Goal: Task Accomplishment & Management: Complete application form

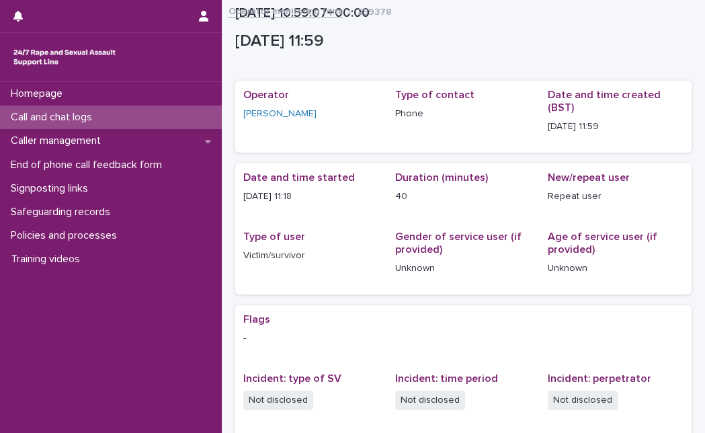
scroll to position [253, 0]
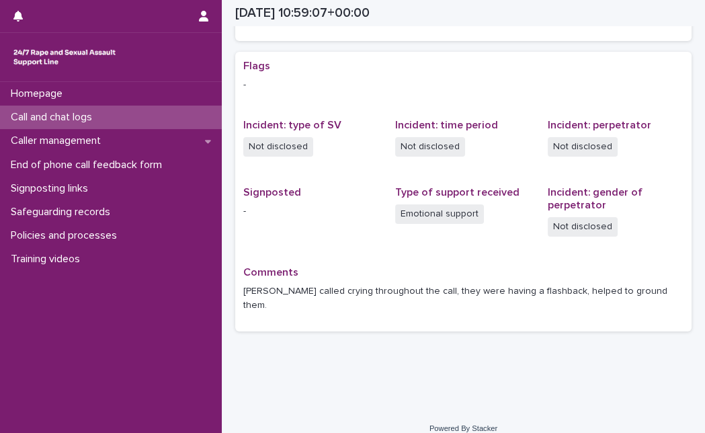
click at [164, 111] on div "Call and chat logs" at bounding box center [111, 118] width 222 height 24
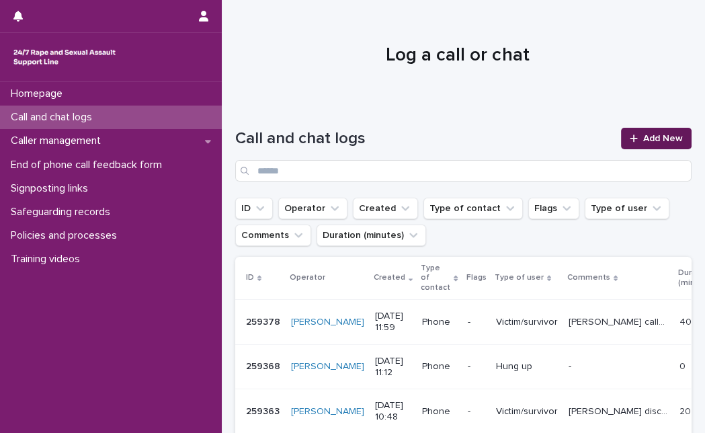
click at [630, 139] on icon at bounding box center [634, 138] width 8 height 9
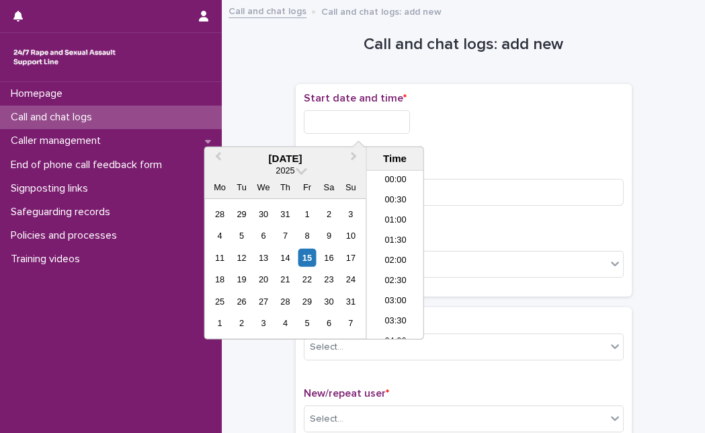
click at [368, 113] on input "text" at bounding box center [357, 122] width 106 height 24
click at [306, 261] on div "15" at bounding box center [307, 258] width 18 height 18
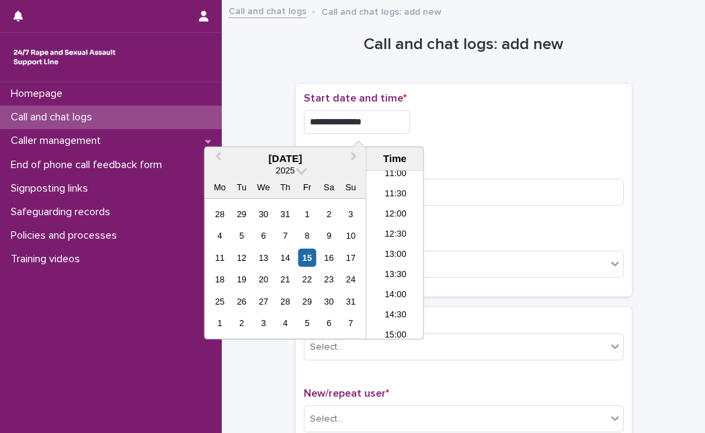
click at [387, 114] on input "**********" at bounding box center [357, 122] width 106 height 24
type input "**********"
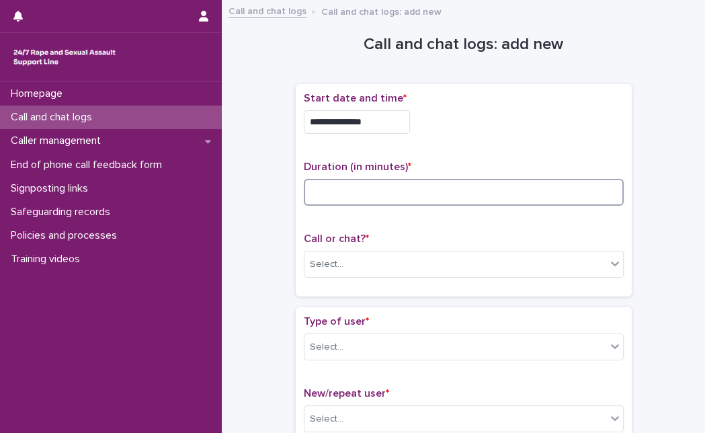
click at [454, 185] on input at bounding box center [464, 192] width 320 height 27
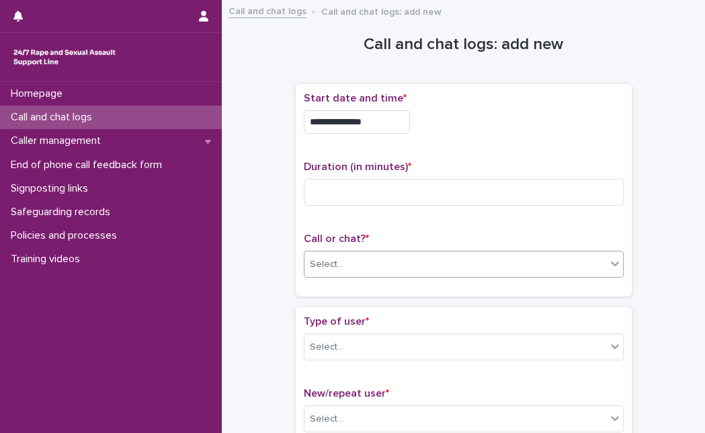
click at [420, 266] on div "Select..." at bounding box center [456, 264] width 302 height 22
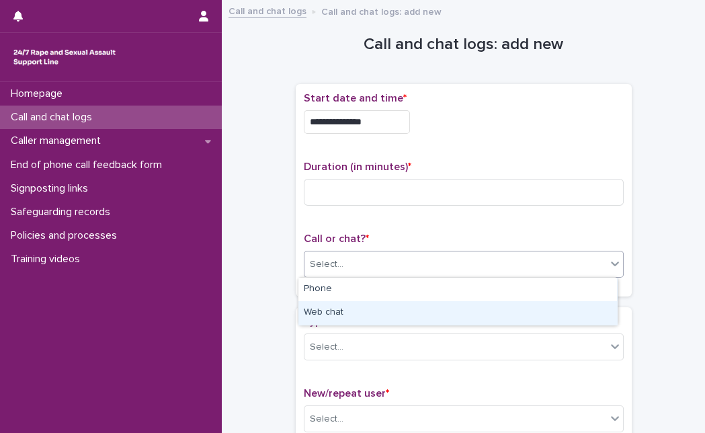
click at [404, 308] on div "Web chat" at bounding box center [458, 313] width 319 height 24
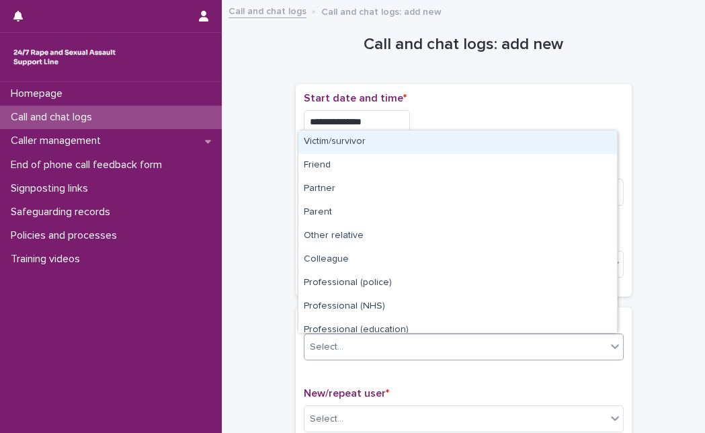
click at [380, 356] on div "Select..." at bounding box center [456, 347] width 302 height 22
click at [422, 137] on div "Victim/survivor" at bounding box center [458, 142] width 319 height 24
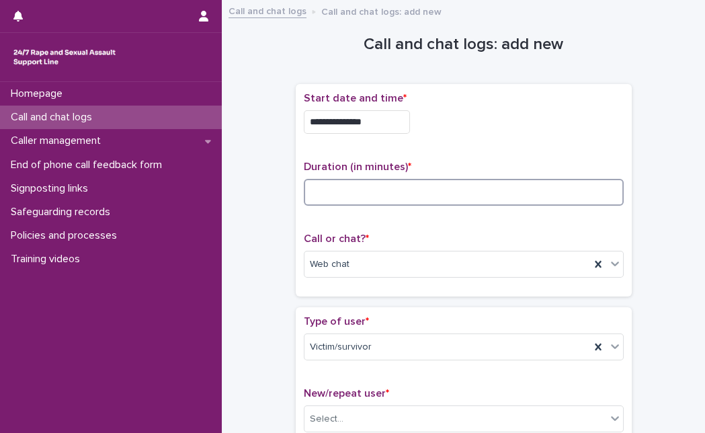
click at [434, 200] on input at bounding box center [464, 192] width 320 height 27
type input "*"
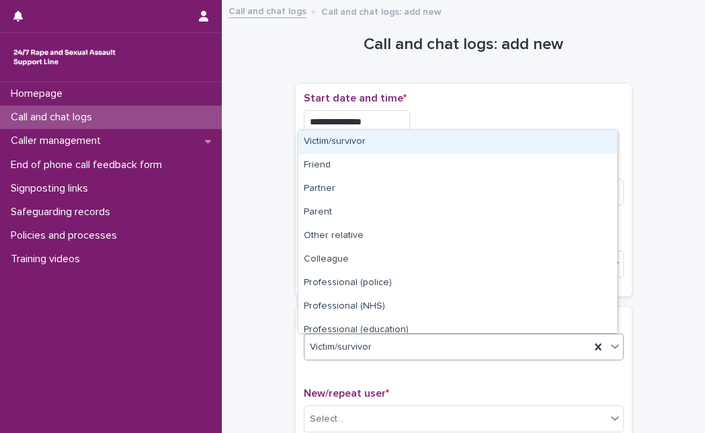
click at [390, 336] on div "Victim/survivor" at bounding box center [448, 347] width 286 height 22
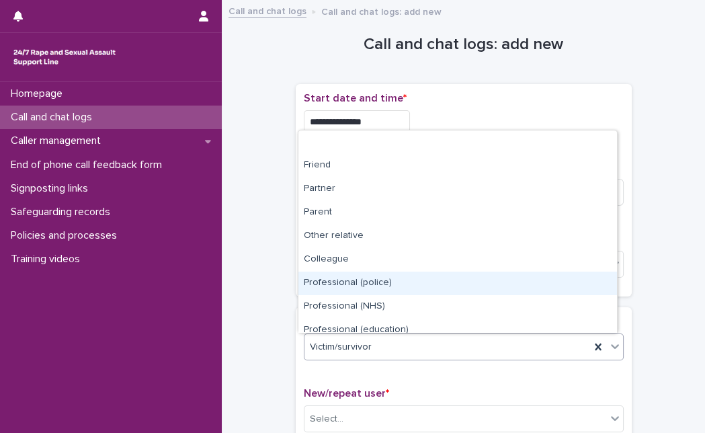
scroll to position [151, 0]
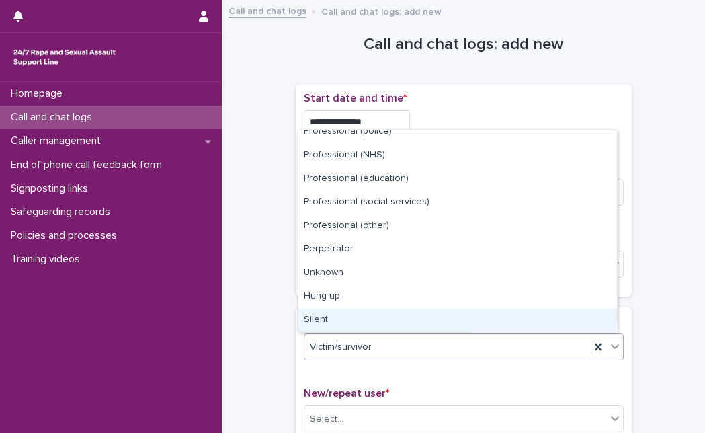
click at [561, 317] on div "Silent" at bounding box center [458, 321] width 319 height 24
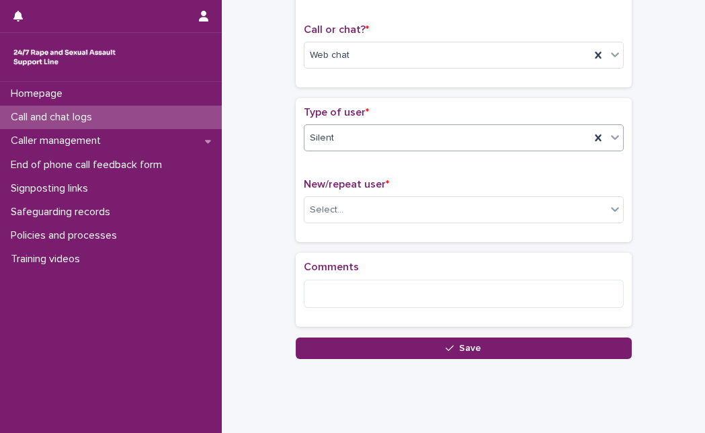
scroll to position [221, 0]
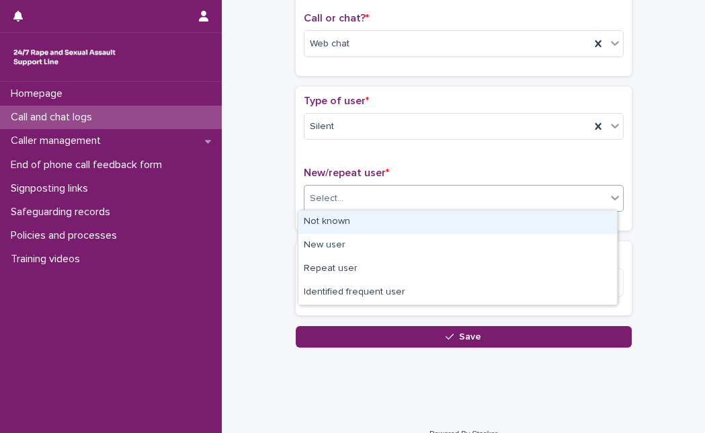
click at [450, 204] on div "Select..." at bounding box center [456, 199] width 302 height 22
click at [432, 221] on div "Not known" at bounding box center [458, 222] width 319 height 24
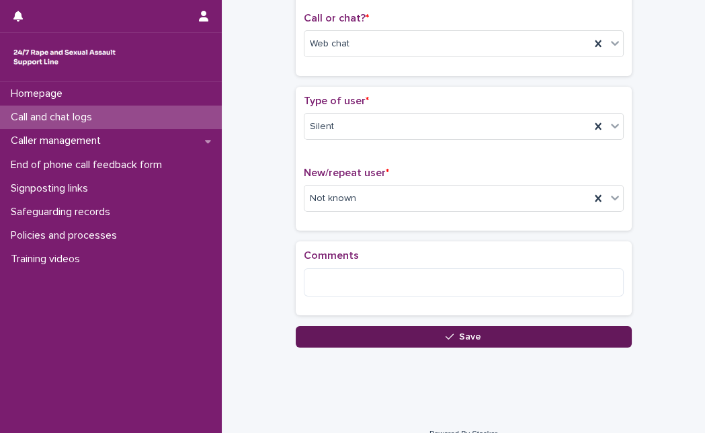
click at [364, 332] on button "Save" at bounding box center [464, 337] width 336 height 22
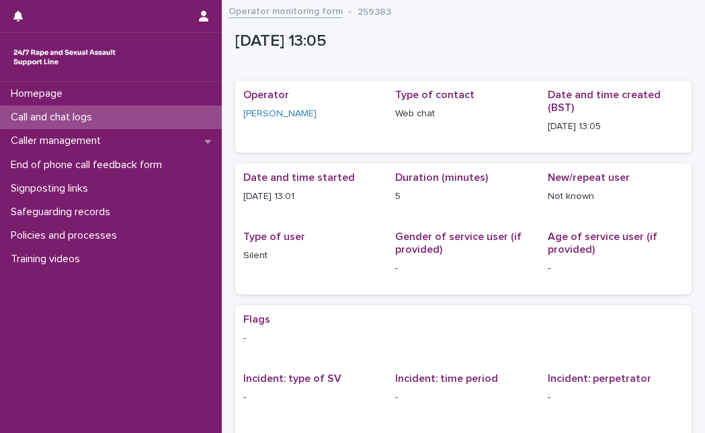
click at [129, 114] on div "Call and chat logs" at bounding box center [111, 118] width 222 height 24
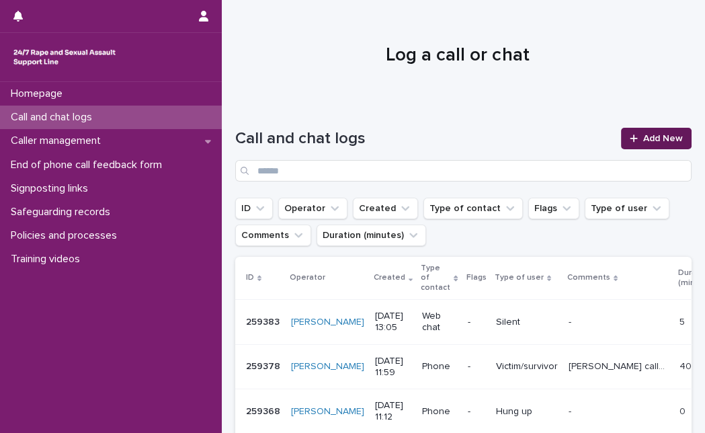
click at [630, 137] on div at bounding box center [636, 138] width 13 height 9
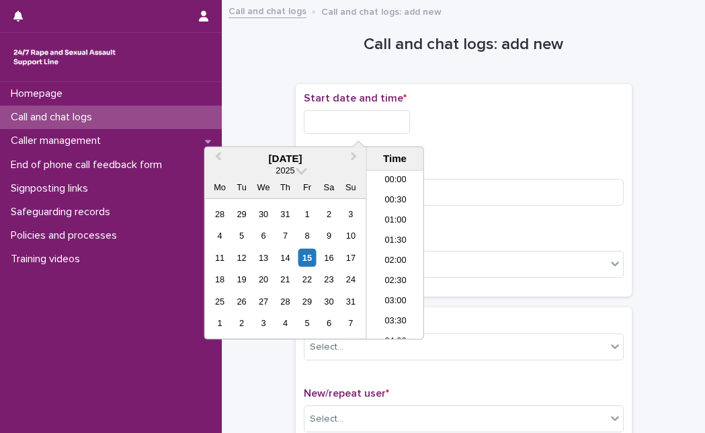
click at [351, 118] on input "text" at bounding box center [357, 122] width 106 height 24
click at [303, 262] on div "15" at bounding box center [307, 258] width 18 height 18
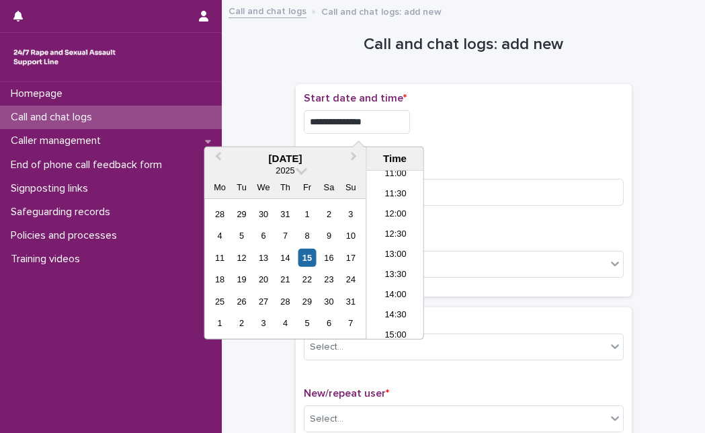
click at [379, 121] on input "**********" at bounding box center [357, 122] width 106 height 24
type input "**********"
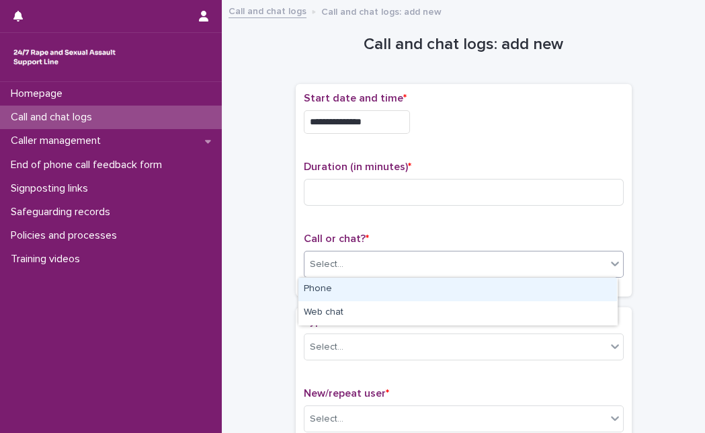
click at [504, 268] on div "Select..." at bounding box center [456, 264] width 302 height 22
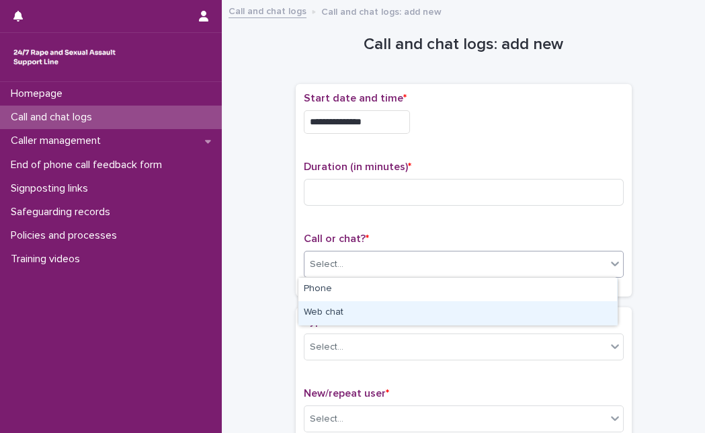
click at [465, 313] on div "Web chat" at bounding box center [458, 313] width 319 height 24
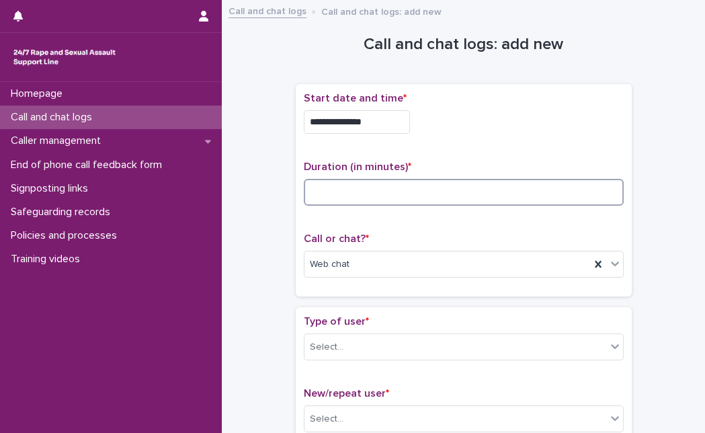
click at [361, 194] on input at bounding box center [464, 192] width 320 height 27
type input "*"
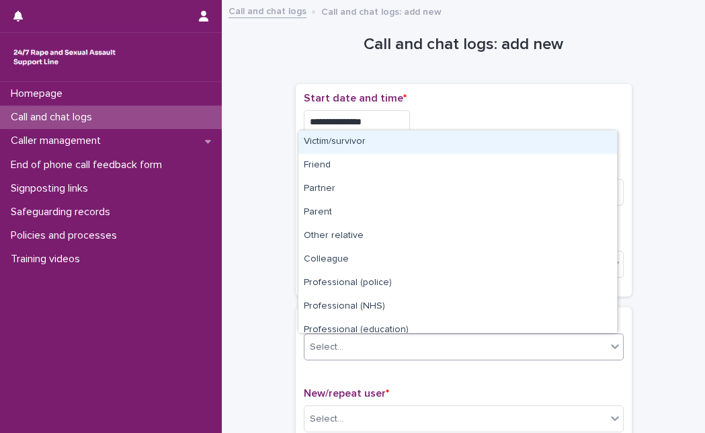
click at [324, 346] on div "Select..." at bounding box center [327, 347] width 34 height 14
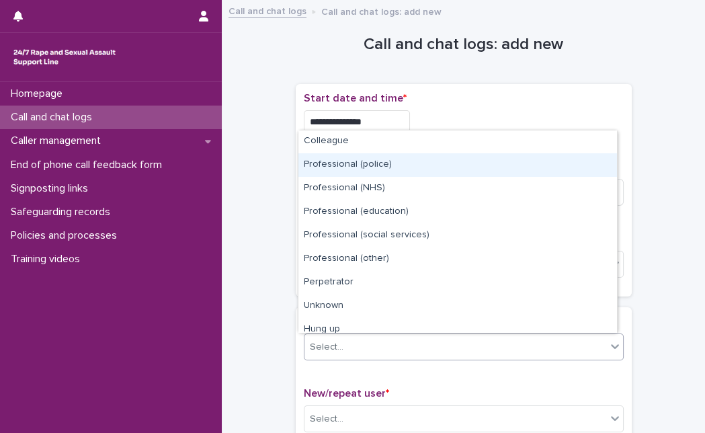
scroll to position [151, 0]
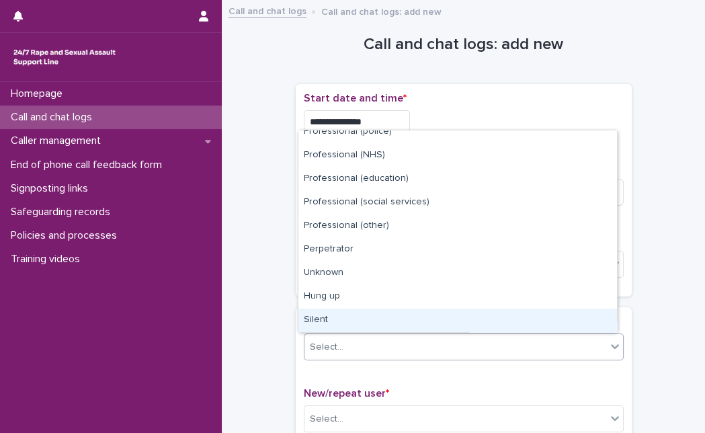
click at [519, 324] on div "Silent" at bounding box center [458, 321] width 319 height 24
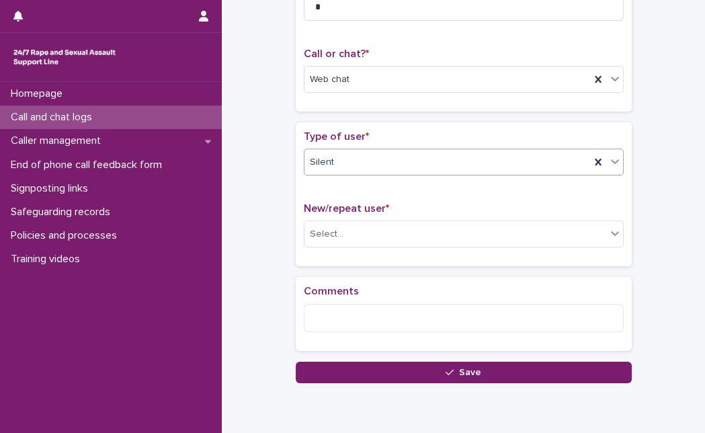
scroll to position [188, 0]
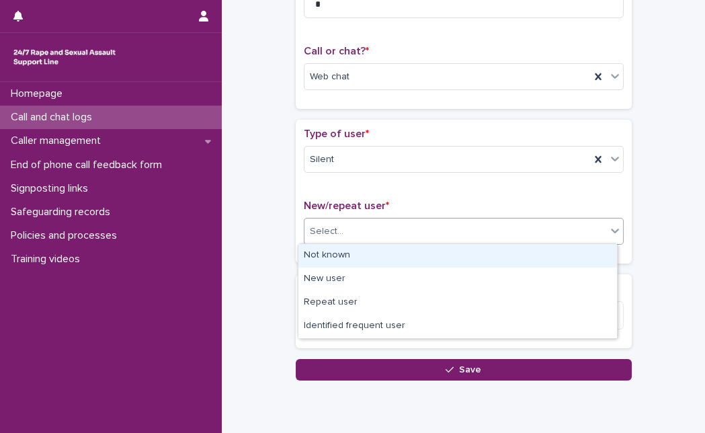
click at [565, 223] on div "Select..." at bounding box center [456, 232] width 302 height 22
click at [519, 247] on div "Not known" at bounding box center [458, 256] width 319 height 24
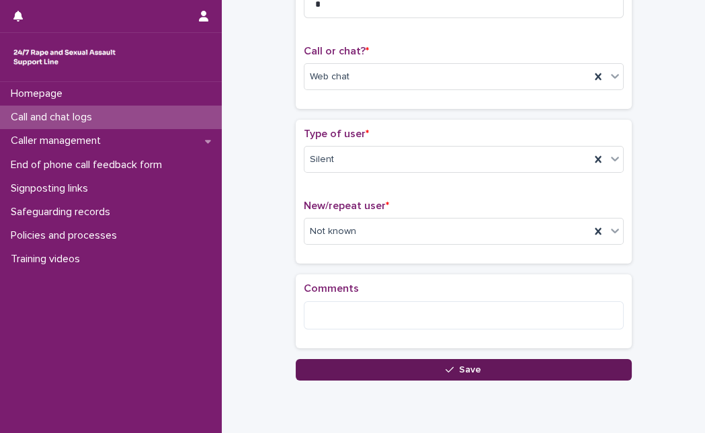
click at [418, 362] on button "Save" at bounding box center [464, 370] width 336 height 22
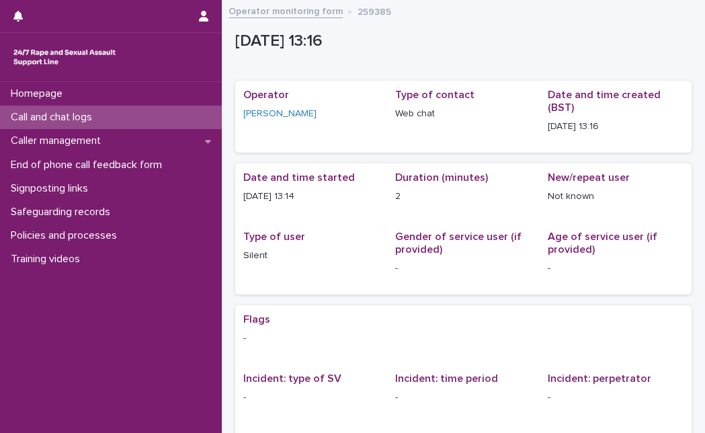
click at [131, 120] on div "Call and chat logs" at bounding box center [111, 118] width 222 height 24
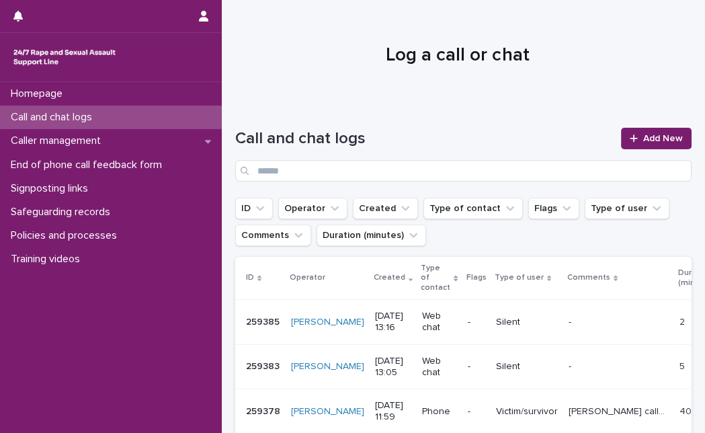
click at [296, 75] on div at bounding box center [458, 49] width 472 height 101
click at [659, 141] on span "Add New" at bounding box center [663, 138] width 40 height 9
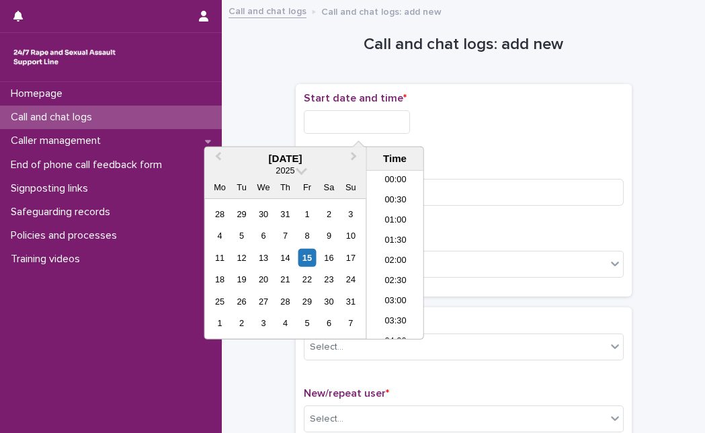
scroll to position [450, 0]
click at [319, 122] on input "text" at bounding box center [357, 122] width 106 height 24
click at [311, 254] on div "15" at bounding box center [307, 258] width 18 height 18
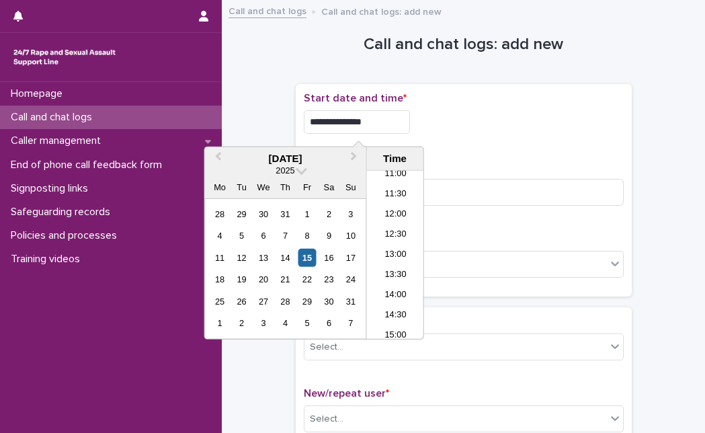
click at [388, 123] on input "**********" at bounding box center [357, 122] width 106 height 24
type input "**********"
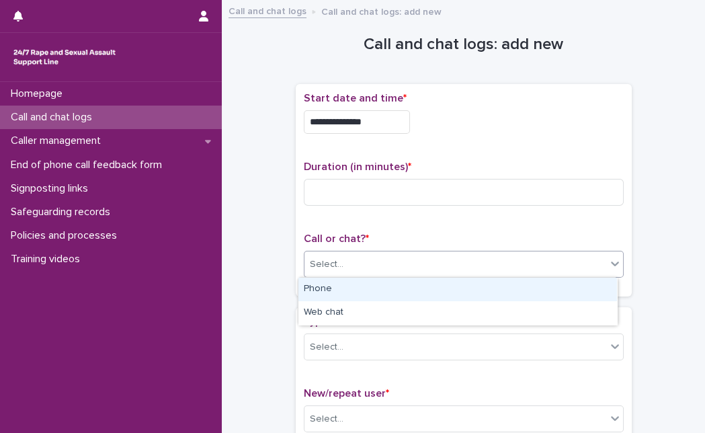
click at [543, 253] on div "Select..." at bounding box center [456, 264] width 302 height 22
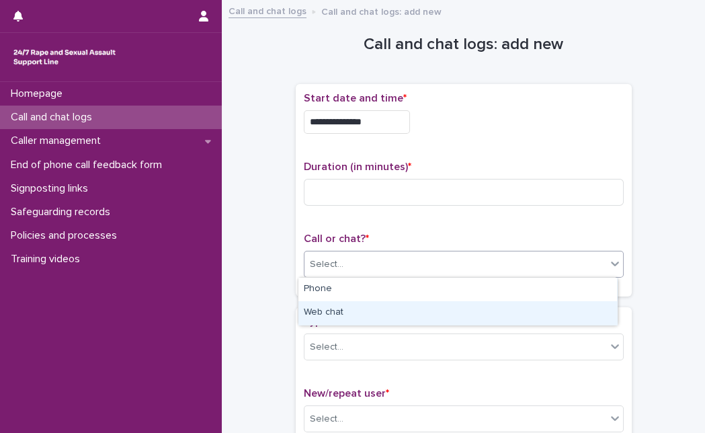
click at [471, 317] on div "Web chat" at bounding box center [458, 313] width 319 height 24
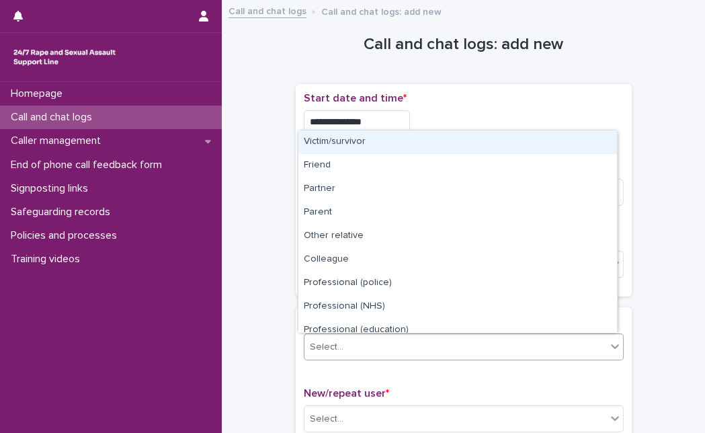
click at [461, 352] on div "Select..." at bounding box center [456, 347] width 302 height 22
click at [409, 355] on div "Select..." at bounding box center [456, 347] width 302 height 22
click at [490, 140] on div "Victim/survivor" at bounding box center [458, 142] width 319 height 24
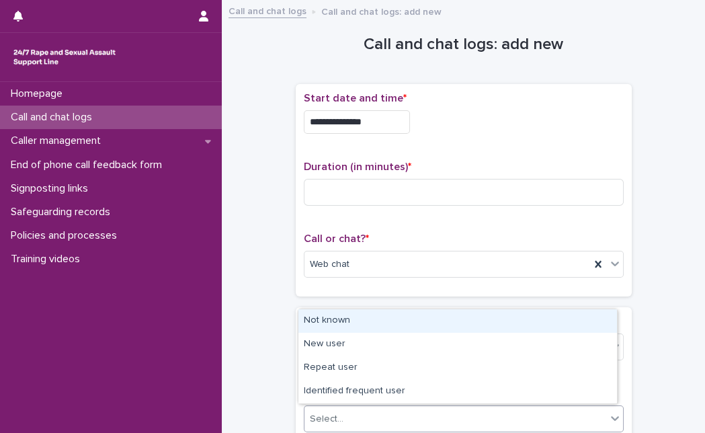
click at [370, 420] on div "Select..." at bounding box center [456, 419] width 302 height 22
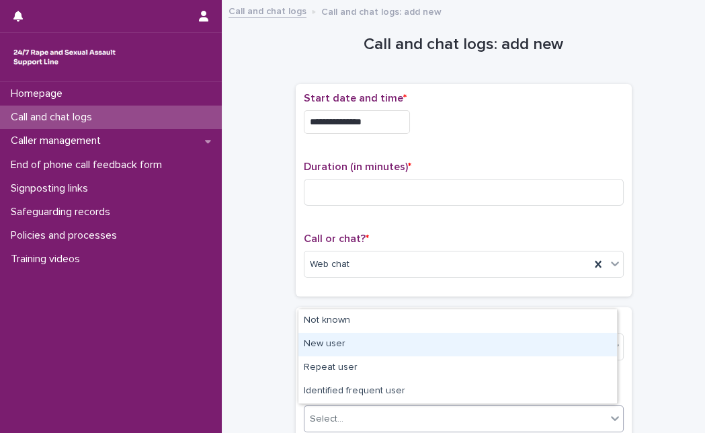
click at [368, 342] on div "New user" at bounding box center [458, 345] width 319 height 24
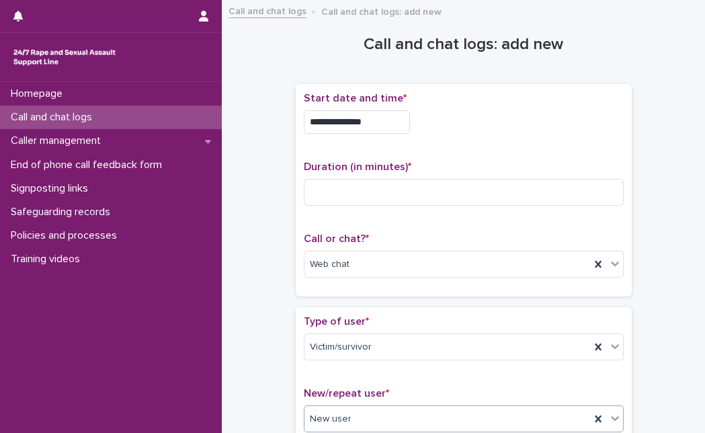
scroll to position [379, 0]
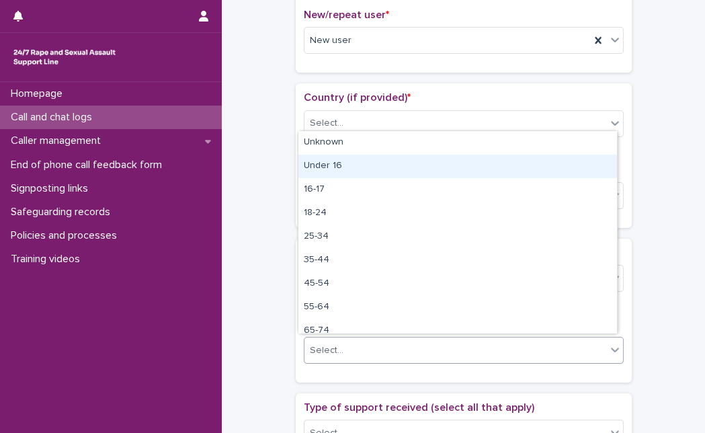
click at [469, 146] on body "**********" at bounding box center [352, 216] width 705 height 433
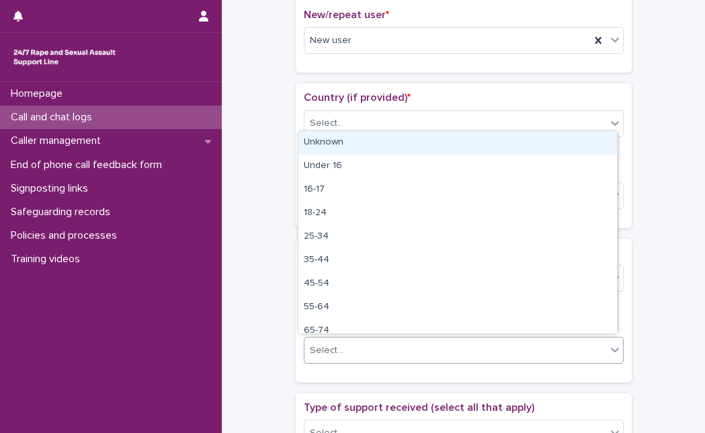
click at [469, 146] on div "Unknown" at bounding box center [458, 143] width 319 height 24
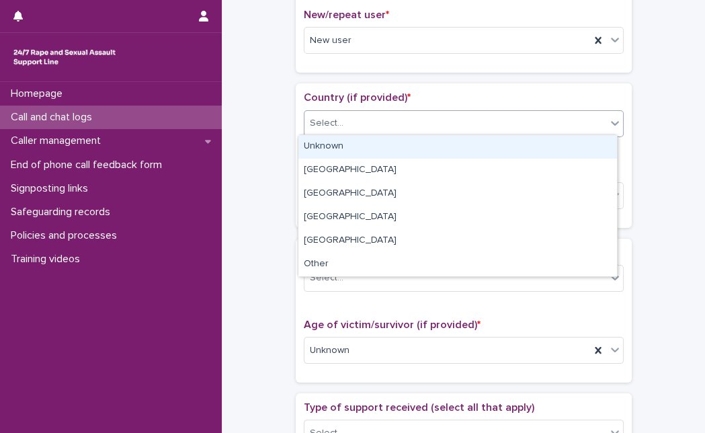
drag, startPoint x: 484, startPoint y: 126, endPoint x: 468, endPoint y: 153, distance: 31.4
click at [468, 153] on body "**********" at bounding box center [352, 216] width 705 height 433
click at [468, 153] on div "Unknown" at bounding box center [458, 147] width 319 height 24
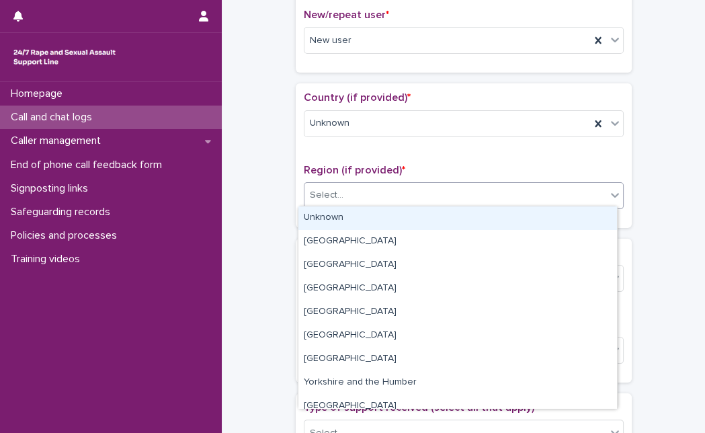
click at [434, 196] on div "Select..." at bounding box center [456, 195] width 302 height 22
click at [420, 222] on div "Unknown" at bounding box center [458, 218] width 319 height 24
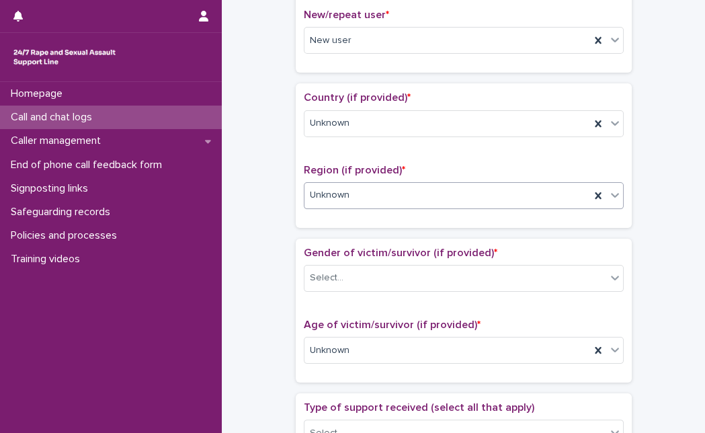
scroll to position [758, 0]
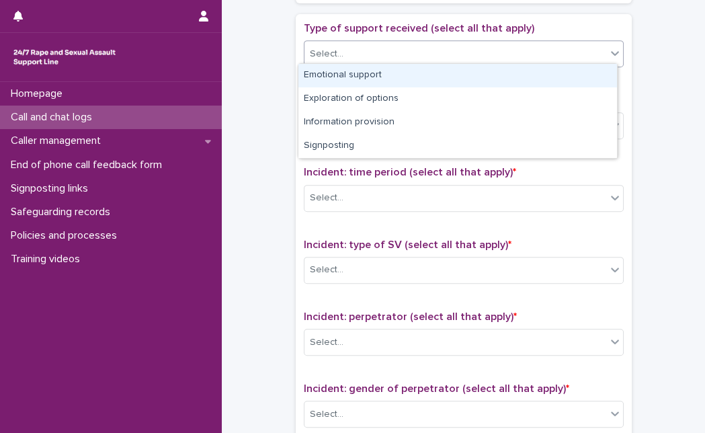
click at [520, 56] on div "Select..." at bounding box center [456, 54] width 302 height 22
click at [500, 79] on div "Emotional support" at bounding box center [458, 76] width 319 height 24
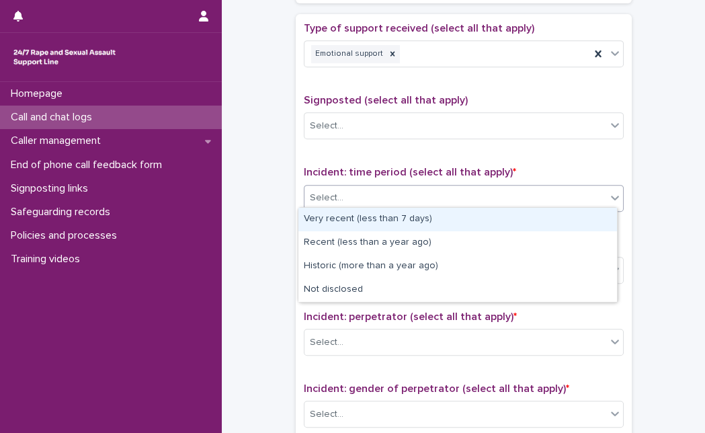
click at [517, 190] on div "Select..." at bounding box center [456, 198] width 302 height 22
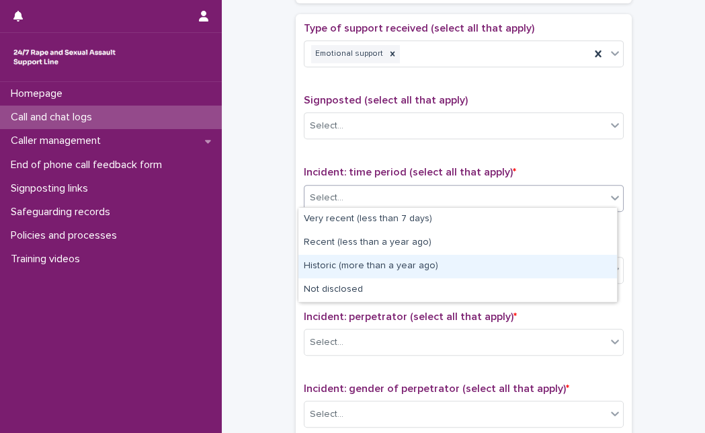
click at [445, 264] on div "Historic (more than a year ago)" at bounding box center [458, 267] width 319 height 24
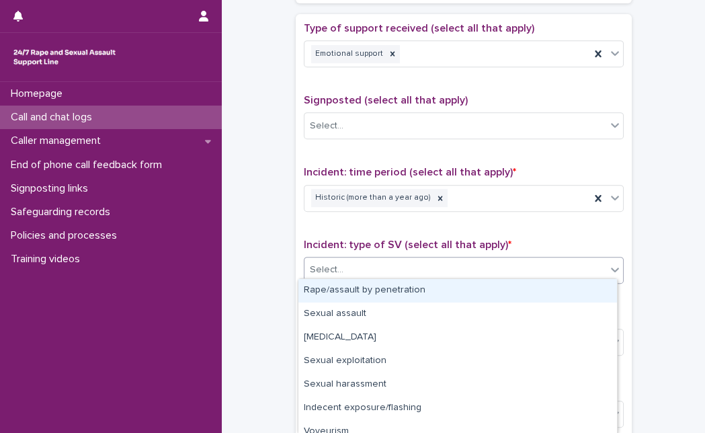
click at [445, 264] on div "Select..." at bounding box center [456, 270] width 302 height 22
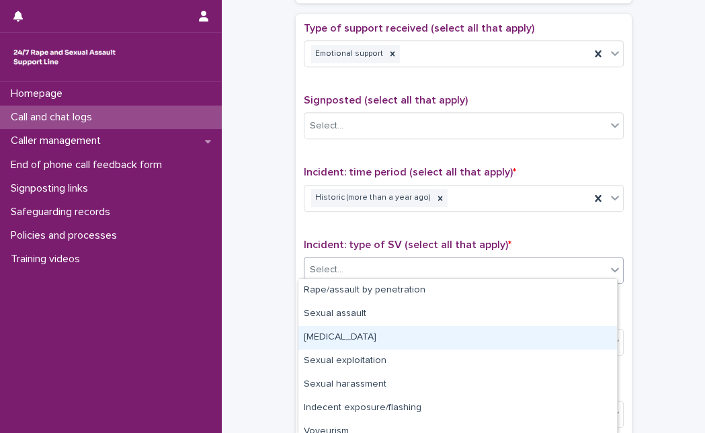
click at [400, 333] on div "[MEDICAL_DATA]" at bounding box center [458, 338] width 319 height 24
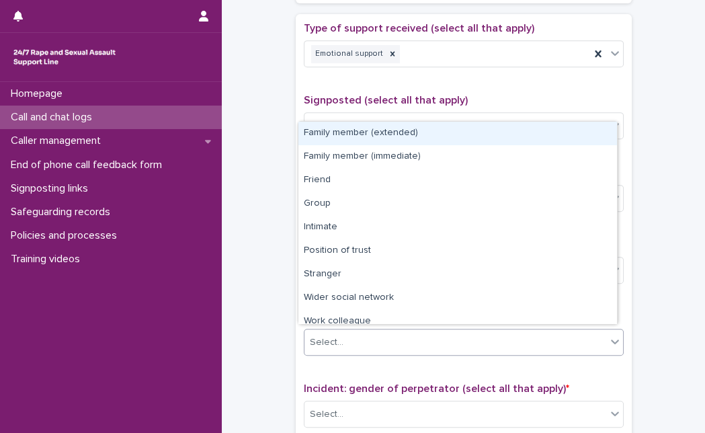
click at [580, 334] on div "Select..." at bounding box center [456, 342] width 302 height 22
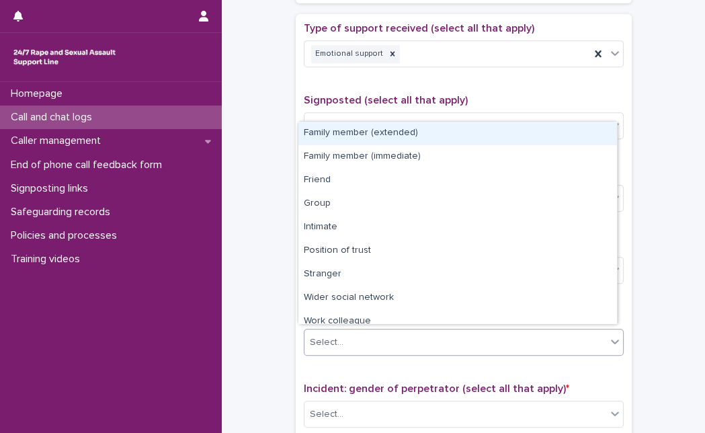
click at [373, 338] on div "Select..." at bounding box center [456, 342] width 302 height 22
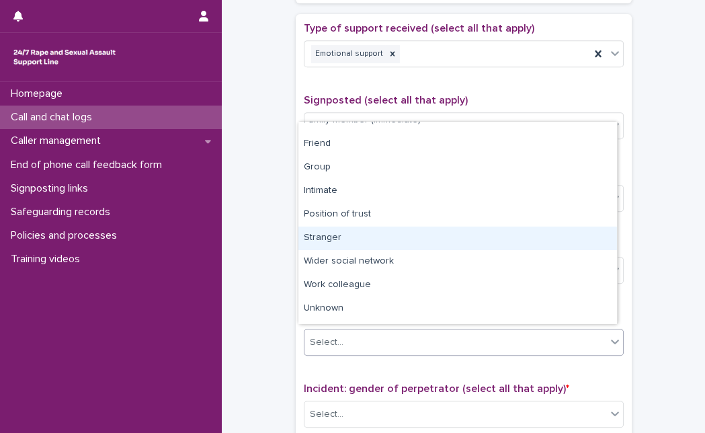
scroll to position [57, 0]
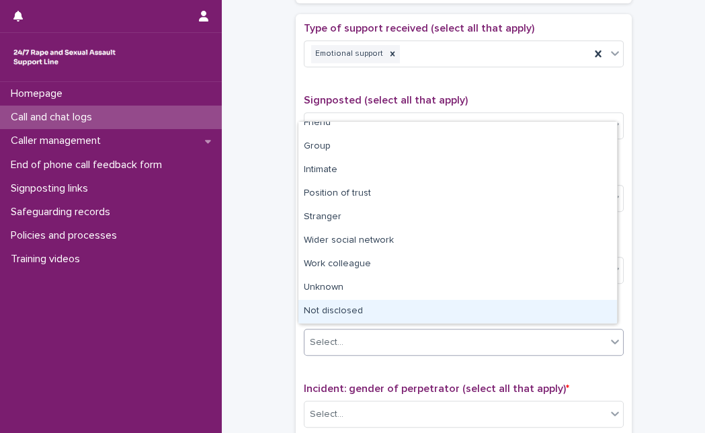
click at [541, 309] on div "Not disclosed" at bounding box center [458, 312] width 319 height 24
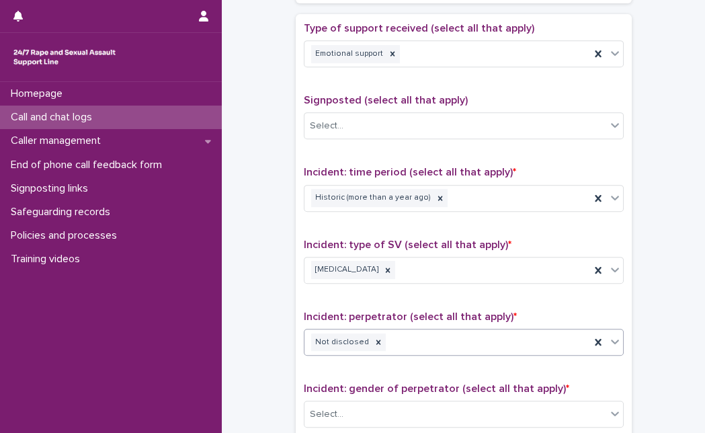
scroll to position [1048, 0]
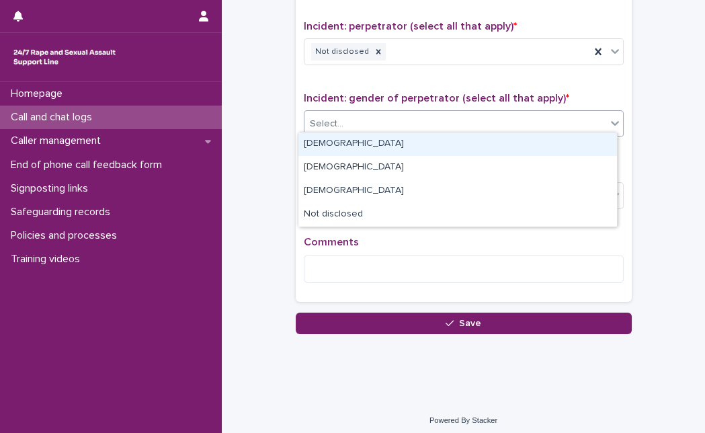
click at [523, 115] on div "Select..." at bounding box center [456, 124] width 302 height 22
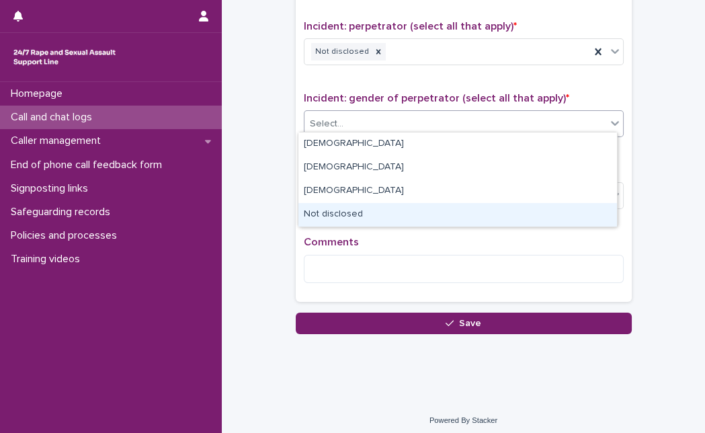
click at [413, 210] on div "Not disclosed" at bounding box center [458, 215] width 319 height 24
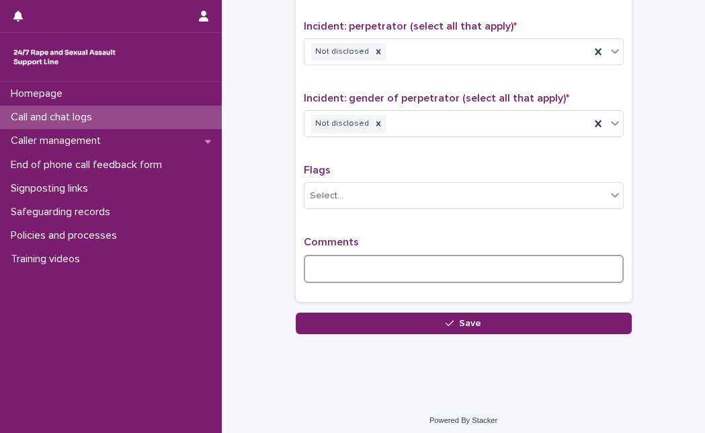
click at [356, 258] on textarea at bounding box center [464, 269] width 320 height 28
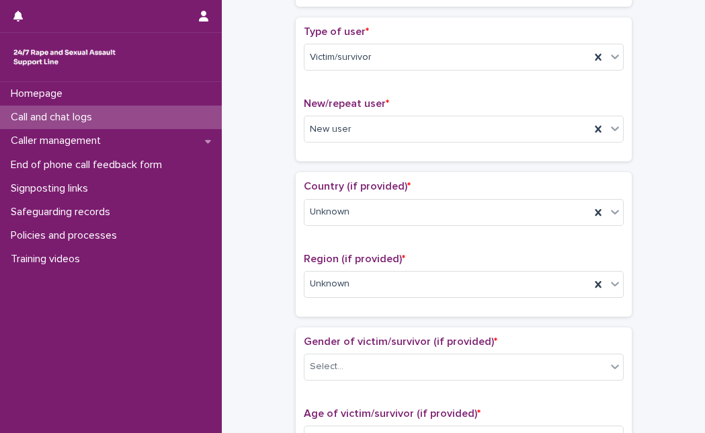
scroll to position [0, 0]
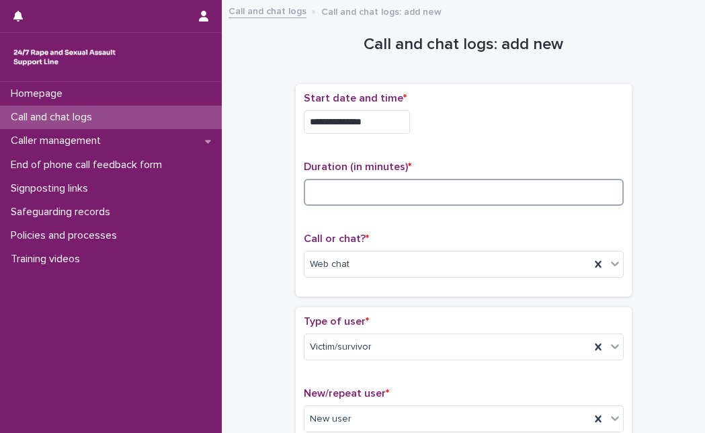
click at [430, 184] on input at bounding box center [464, 192] width 320 height 27
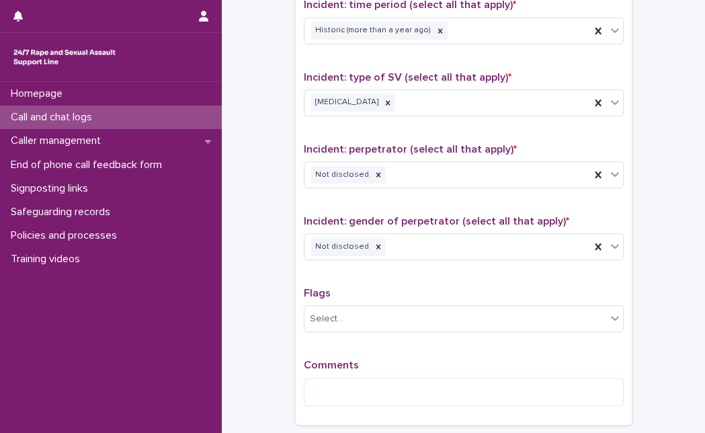
scroll to position [1021, 0]
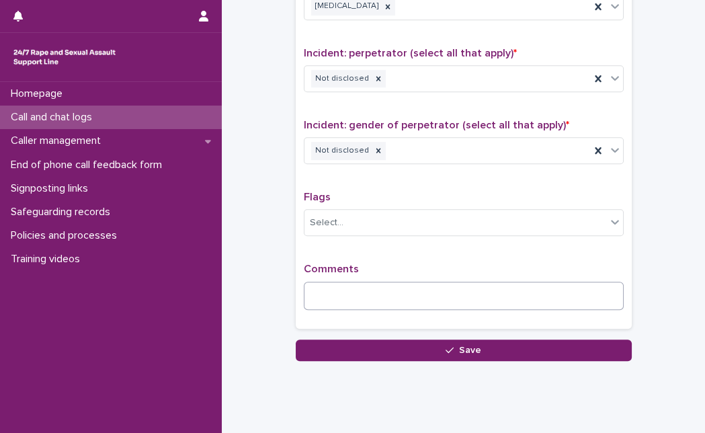
type input "**"
click at [545, 299] on textarea at bounding box center [464, 296] width 320 height 28
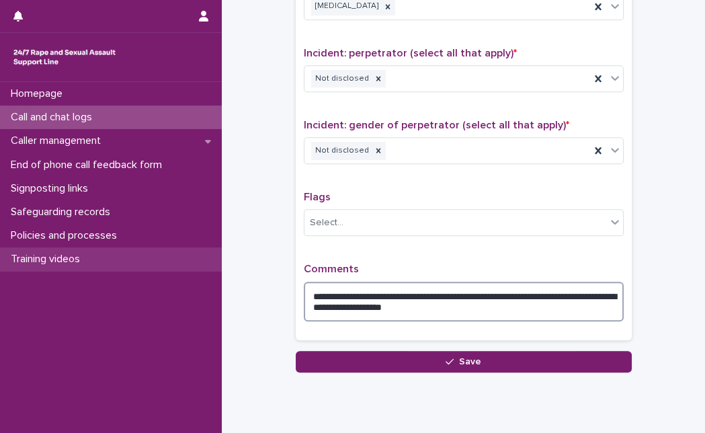
type textarea "**********"
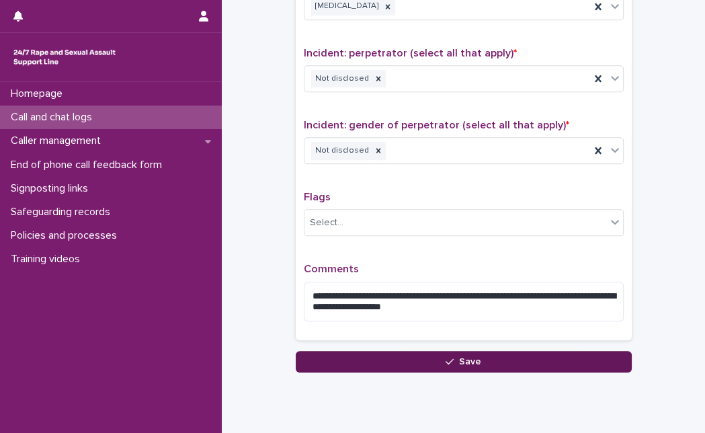
click at [447, 359] on icon "button" at bounding box center [450, 362] width 8 height 6
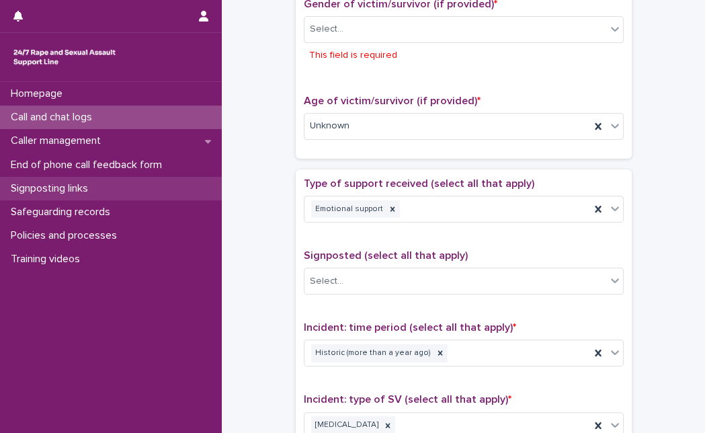
scroll to position [632, 0]
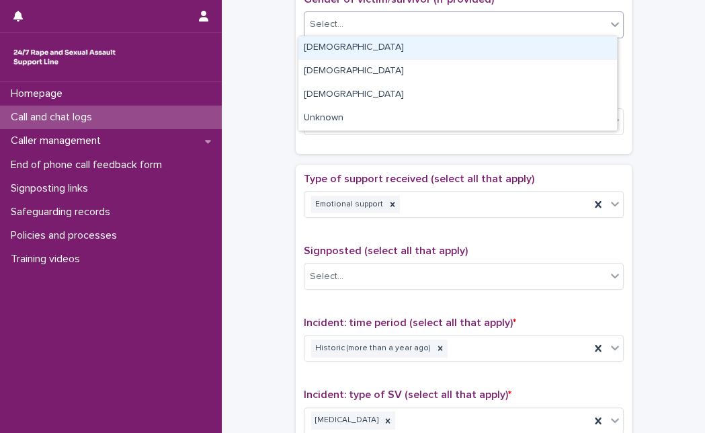
click at [322, 30] on div "Select..." at bounding box center [456, 24] width 302 height 22
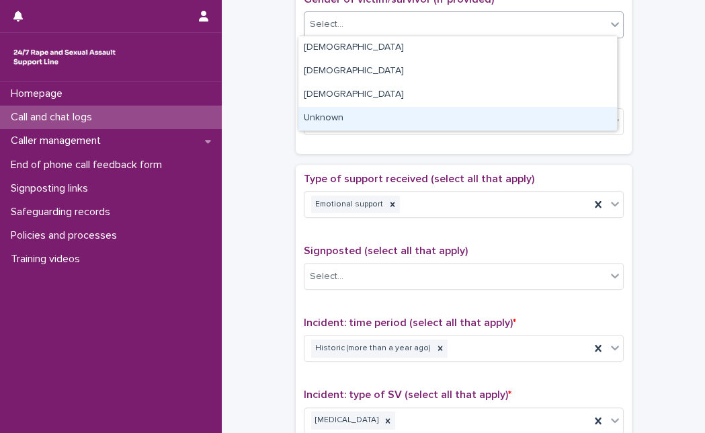
click at [336, 118] on div "Unknown" at bounding box center [458, 119] width 319 height 24
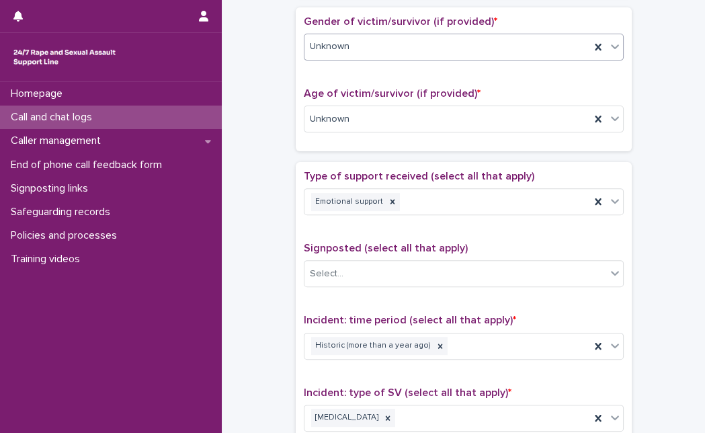
scroll to position [989, 0]
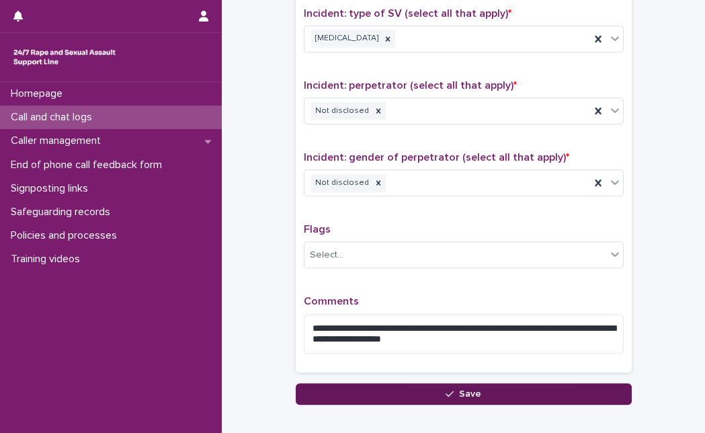
click at [584, 387] on button "Save" at bounding box center [464, 394] width 336 height 22
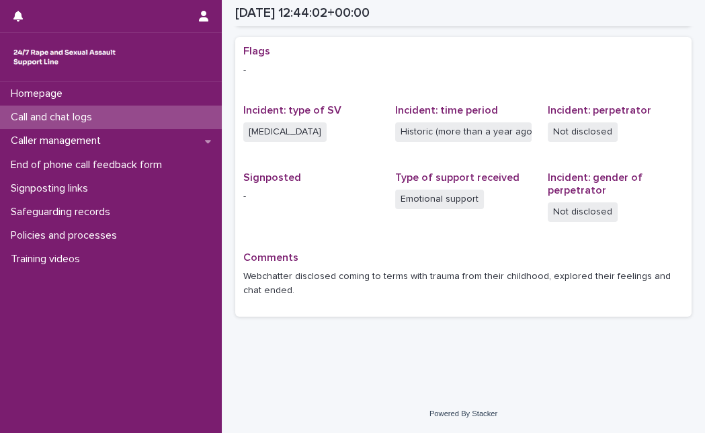
scroll to position [267, 0]
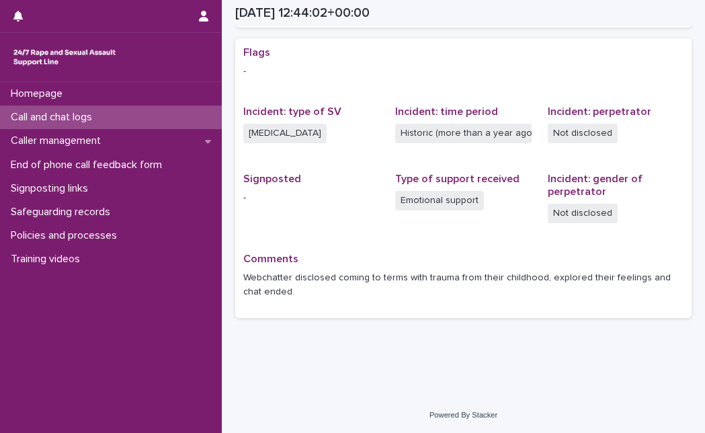
click at [193, 122] on div "Call and chat logs" at bounding box center [111, 118] width 222 height 24
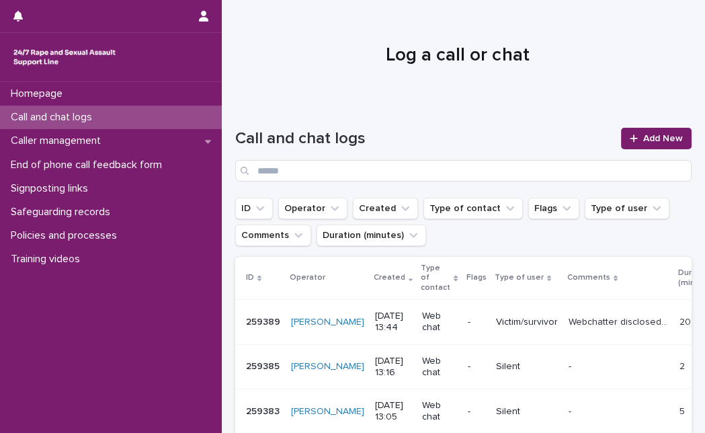
click at [307, 77] on div at bounding box center [458, 49] width 472 height 101
click at [67, 301] on div "Homepage Call and chat logs Caller management End of phone call feedback form S…" at bounding box center [111, 257] width 222 height 351
click at [629, 130] on link "Add New" at bounding box center [656, 139] width 71 height 22
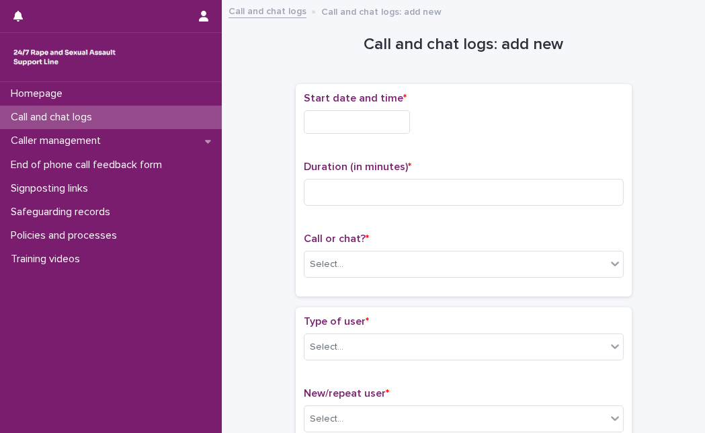
click at [399, 128] on input "text" at bounding box center [357, 122] width 106 height 24
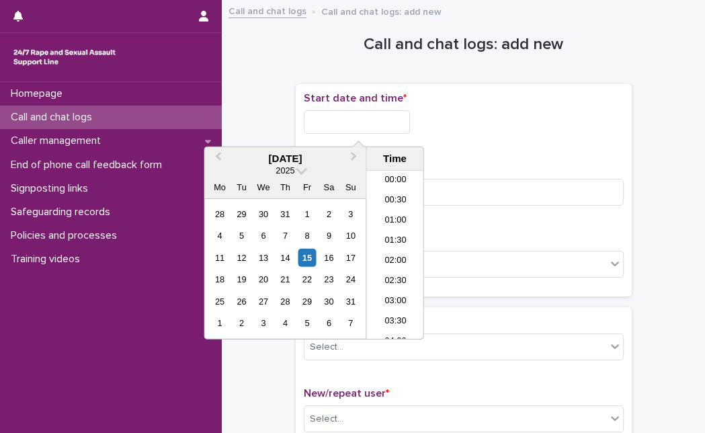
click at [326, 122] on input "text" at bounding box center [357, 122] width 106 height 24
click at [307, 253] on div "15" at bounding box center [307, 258] width 18 height 18
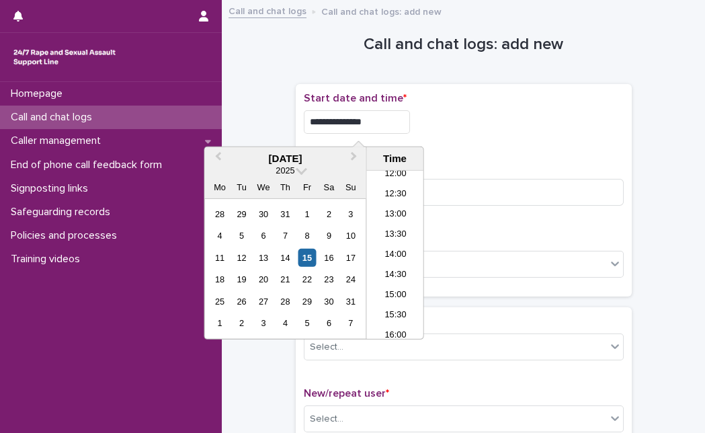
click at [377, 118] on input "**********" at bounding box center [357, 122] width 106 height 24
type input "**********"
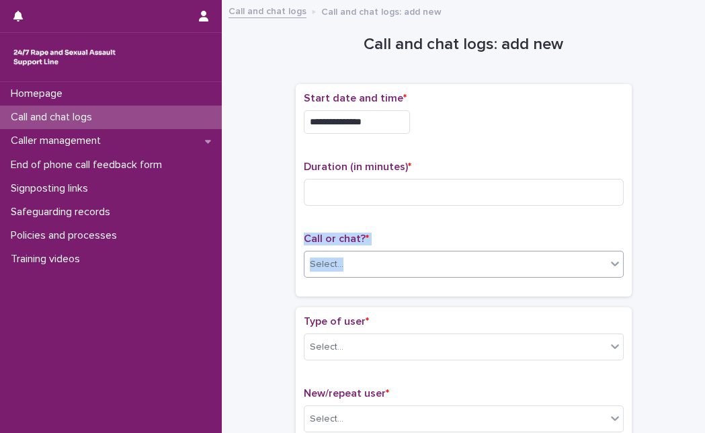
drag, startPoint x: 513, startPoint y: 205, endPoint x: 457, endPoint y: 266, distance: 82.8
click at [457, 266] on div "**********" at bounding box center [464, 190] width 320 height 196
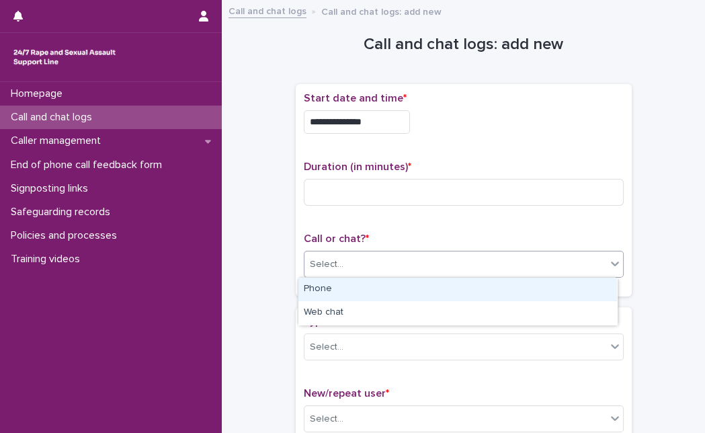
click at [457, 266] on div "Select..." at bounding box center [456, 264] width 302 height 22
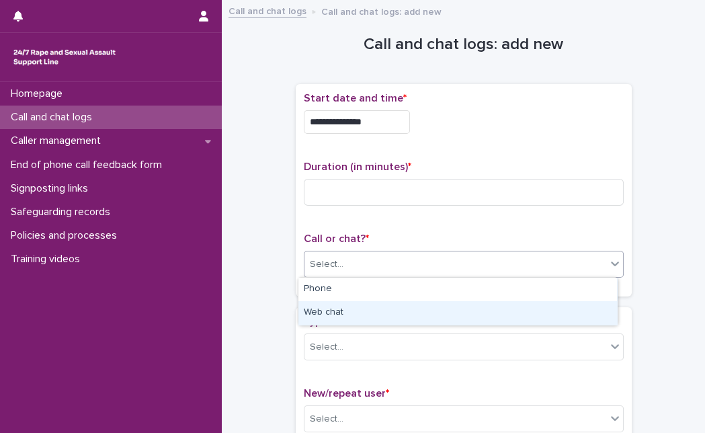
click at [434, 309] on div "Web chat" at bounding box center [458, 313] width 319 height 24
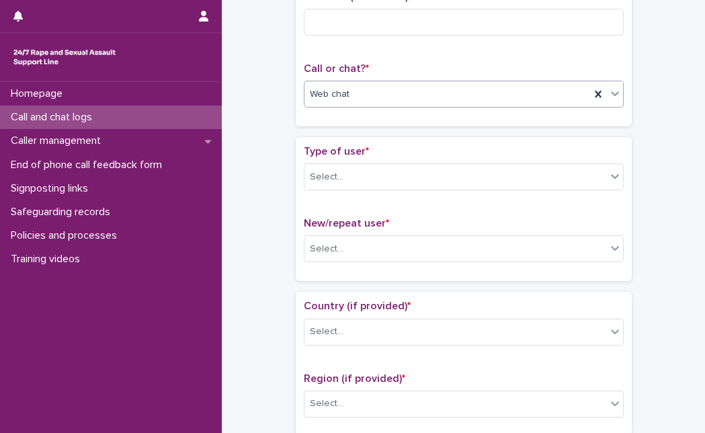
scroll to position [179, 0]
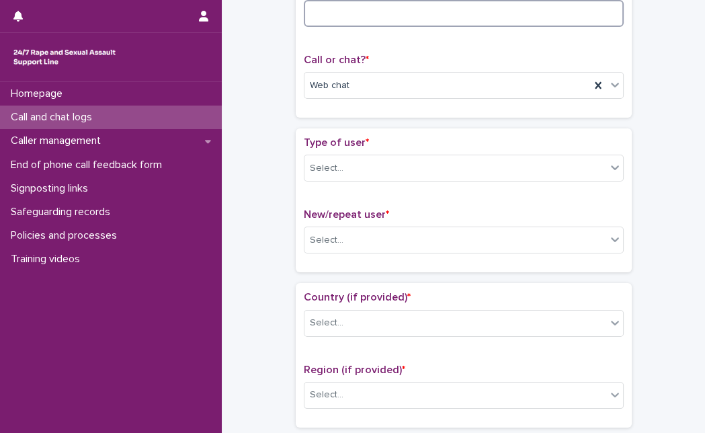
click at [455, 14] on input at bounding box center [464, 13] width 320 height 27
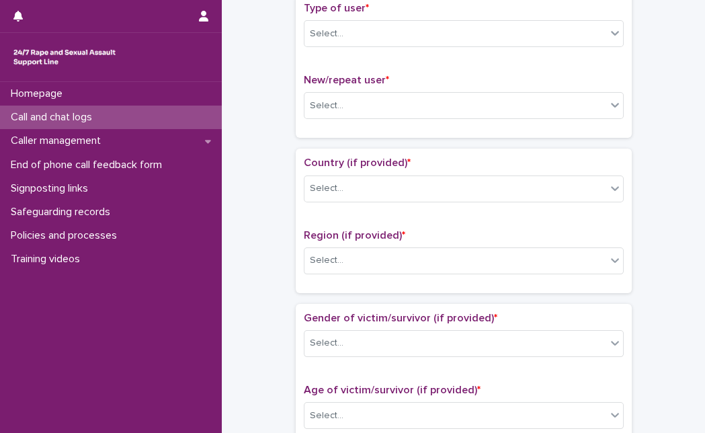
scroll to position [309, 0]
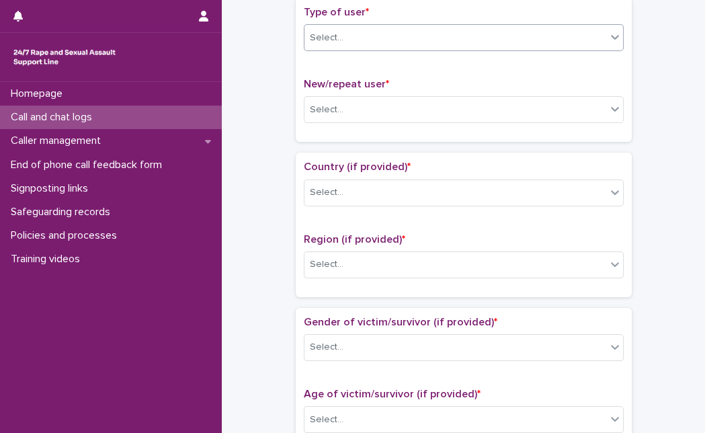
type input "**"
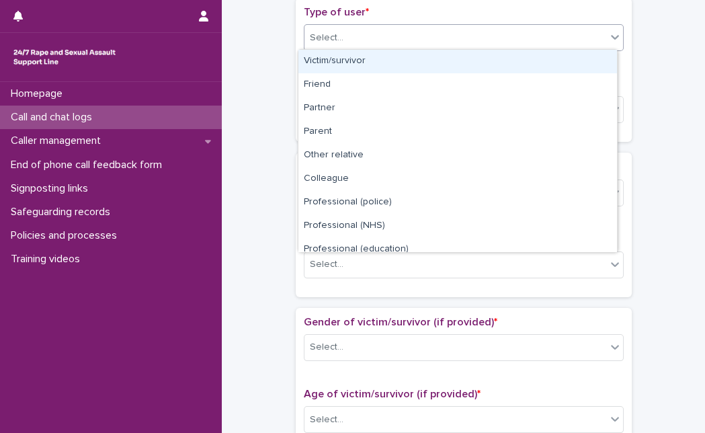
click at [457, 33] on div "Select..." at bounding box center [456, 38] width 302 height 22
click at [430, 61] on div "Victim/survivor" at bounding box center [458, 62] width 319 height 24
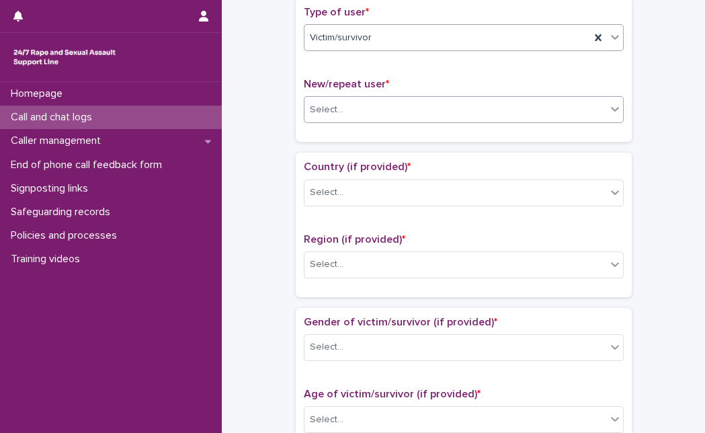
click at [405, 99] on div "Select..." at bounding box center [456, 110] width 302 height 22
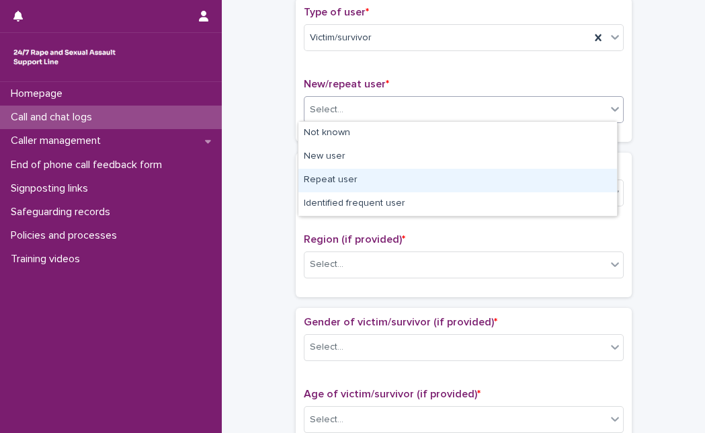
click at [363, 183] on div "Repeat user" at bounding box center [458, 181] width 319 height 24
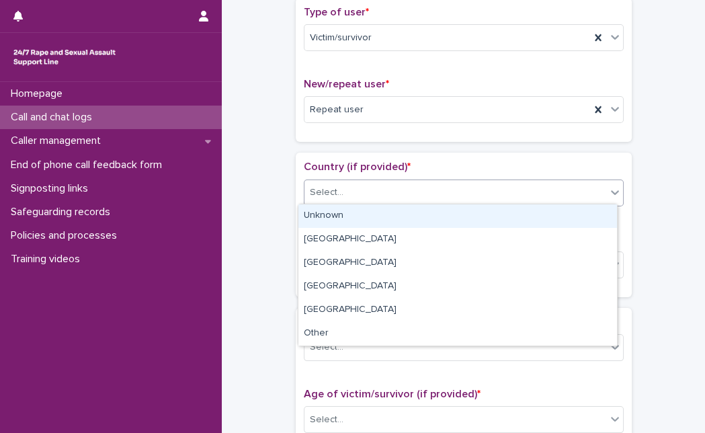
click at [363, 183] on div "Select..." at bounding box center [456, 193] width 302 height 22
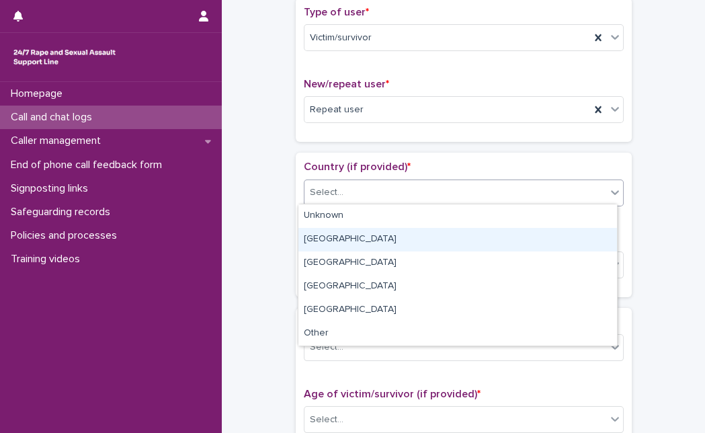
click at [340, 231] on div "[GEOGRAPHIC_DATA]" at bounding box center [458, 240] width 319 height 24
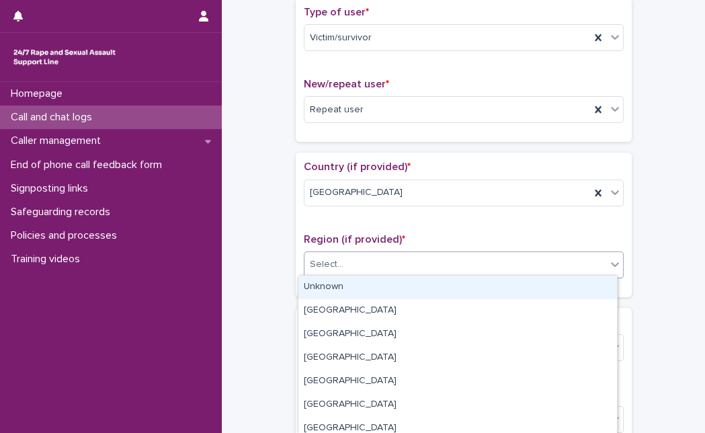
click at [328, 262] on div "Select..." at bounding box center [327, 265] width 34 height 14
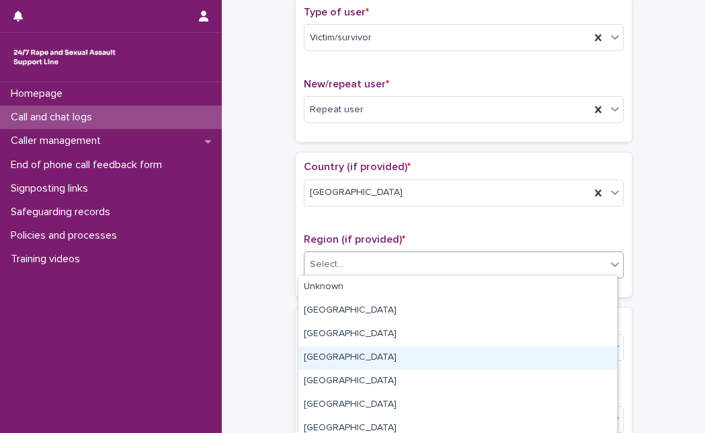
click at [351, 352] on div "[GEOGRAPHIC_DATA]" at bounding box center [458, 358] width 319 height 24
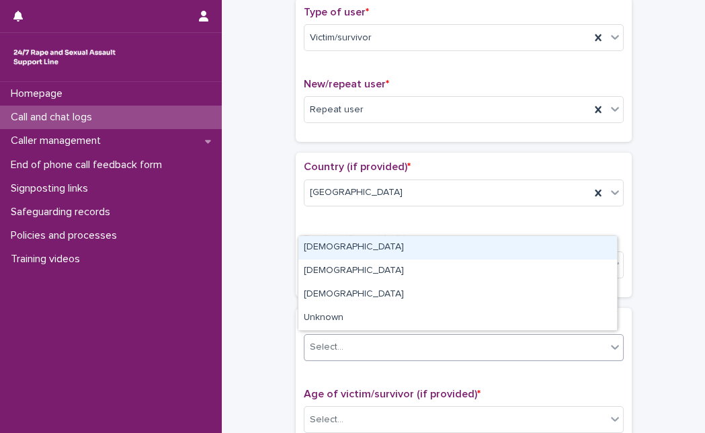
click at [351, 352] on div "Select..." at bounding box center [456, 347] width 302 height 22
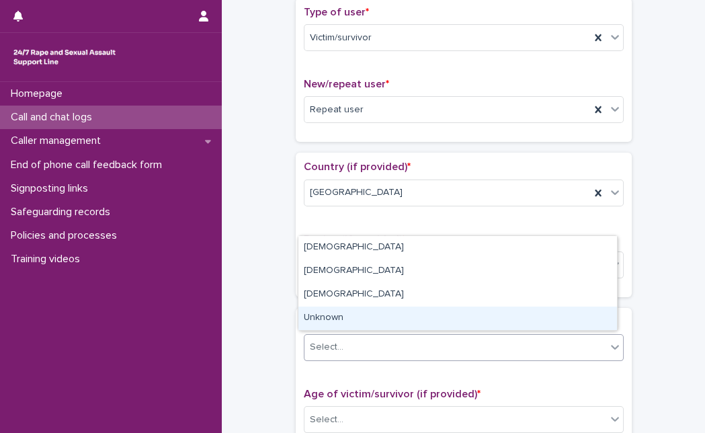
click at [379, 323] on div "Unknown" at bounding box center [458, 319] width 319 height 24
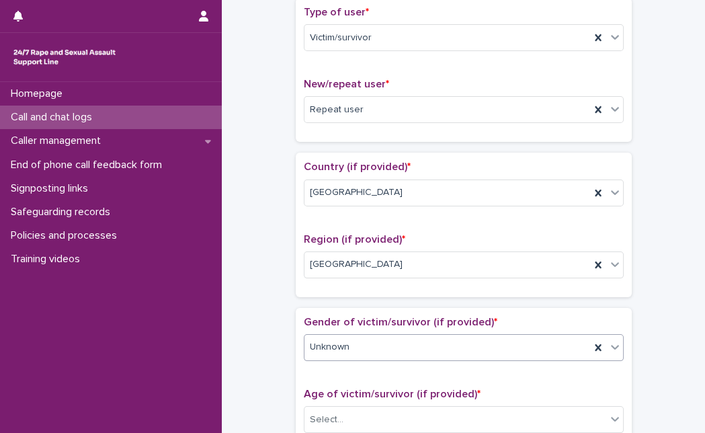
scroll to position [688, 0]
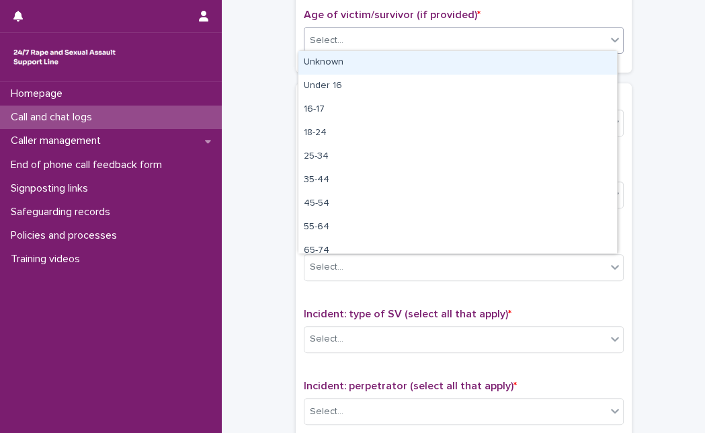
click at [559, 43] on div "Select..." at bounding box center [456, 41] width 302 height 22
click at [532, 58] on div "Unknown" at bounding box center [458, 63] width 319 height 24
click at [532, 35] on div "Unknown" at bounding box center [448, 41] width 286 height 22
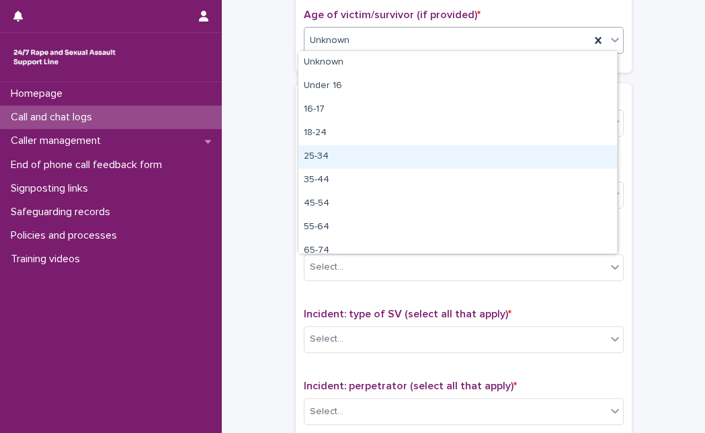
click at [390, 152] on div "25-34" at bounding box center [458, 157] width 319 height 24
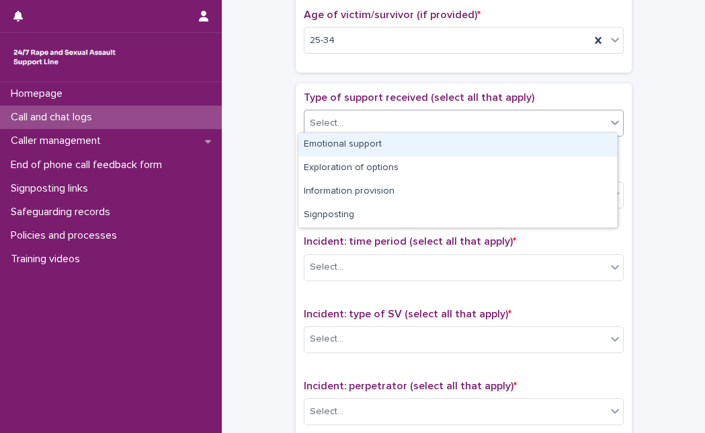
drag, startPoint x: 407, startPoint y: 107, endPoint x: 391, endPoint y: 135, distance: 32.2
click at [391, 135] on body "**********" at bounding box center [352, 216] width 705 height 433
click at [391, 135] on div "Emotional support" at bounding box center [458, 145] width 319 height 24
click at [608, 122] on icon at bounding box center [614, 122] width 13 height 13
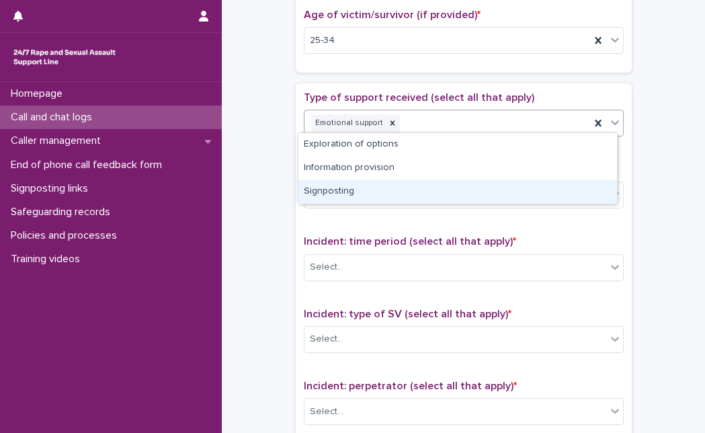
click at [524, 187] on div "Signposting" at bounding box center [458, 192] width 319 height 24
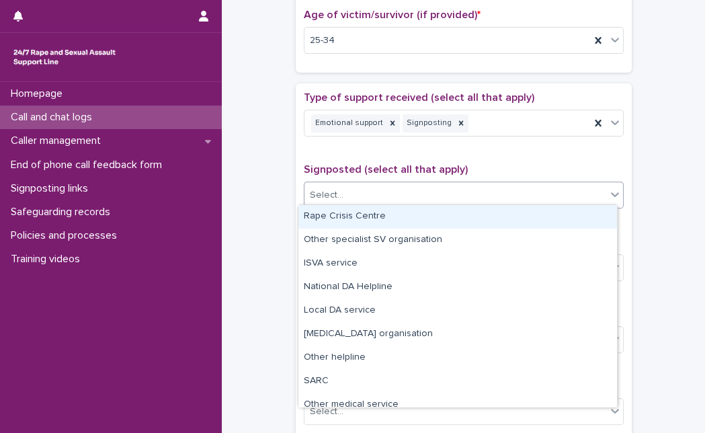
click at [524, 187] on div "Select..." at bounding box center [456, 195] width 302 height 22
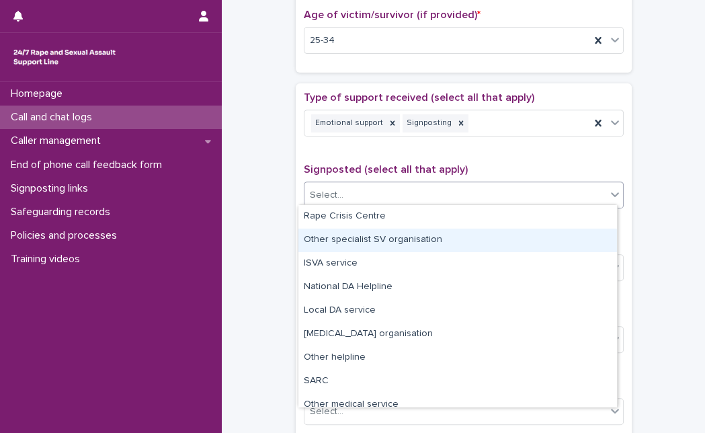
click at [472, 247] on div "Other specialist SV organisation" at bounding box center [458, 241] width 319 height 24
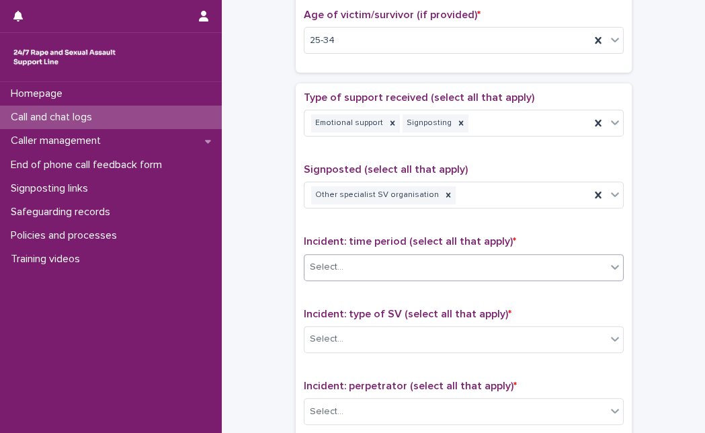
drag, startPoint x: 458, startPoint y: 276, endPoint x: 477, endPoint y: 260, distance: 25.3
click at [477, 260] on div "Incident: time period (select all that apply) * Select..." at bounding box center [464, 263] width 320 height 56
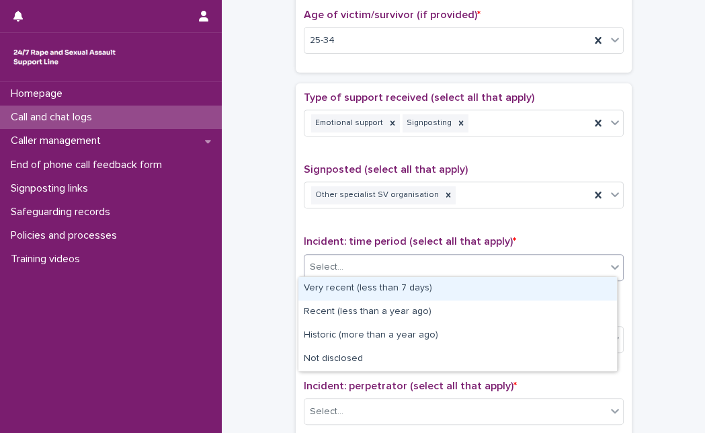
click at [477, 260] on div "Select..." at bounding box center [456, 267] width 302 height 22
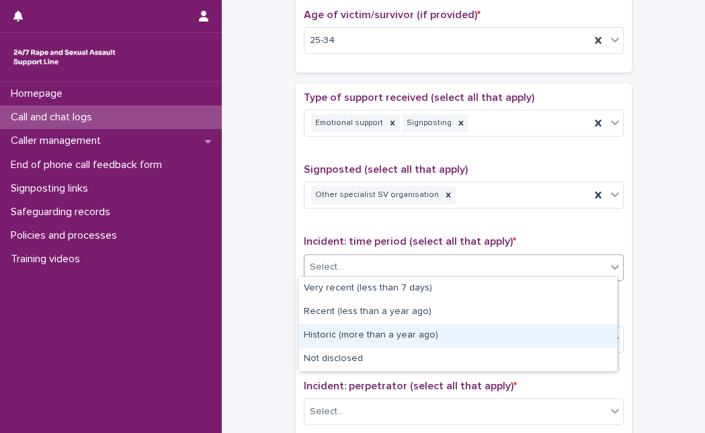
click at [424, 337] on div "Historic (more than a year ago)" at bounding box center [458, 336] width 319 height 24
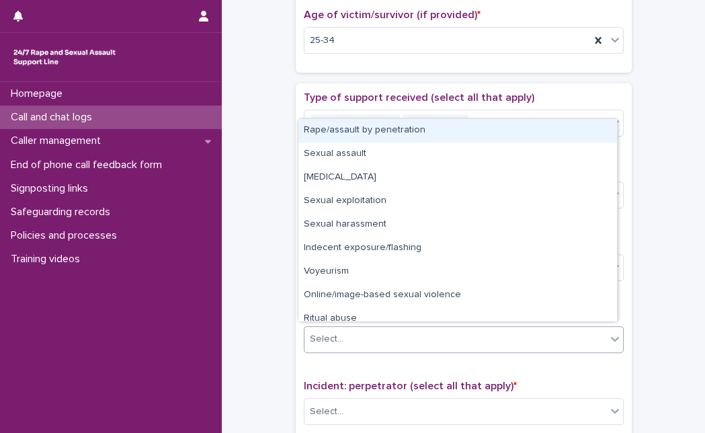
click at [424, 337] on div "Select..." at bounding box center [456, 339] width 302 height 22
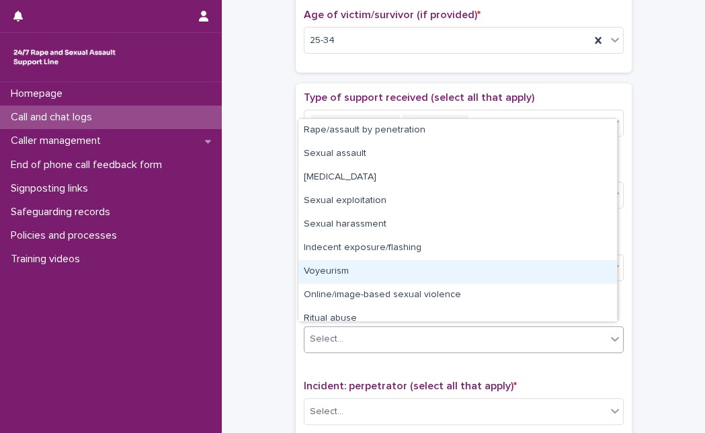
scroll to position [30, 0]
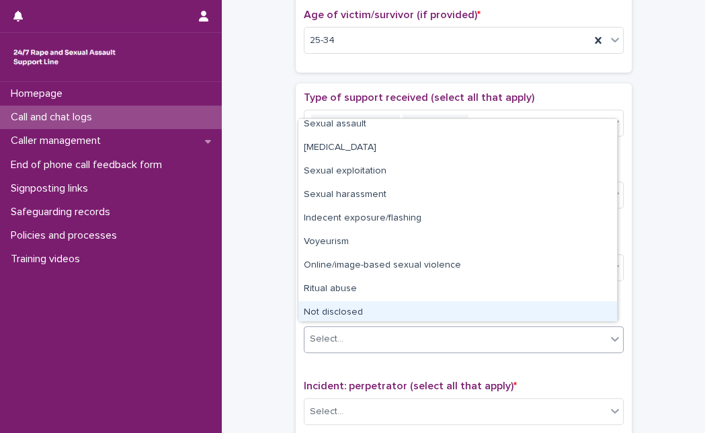
click at [588, 310] on div "Not disclosed" at bounding box center [458, 313] width 319 height 24
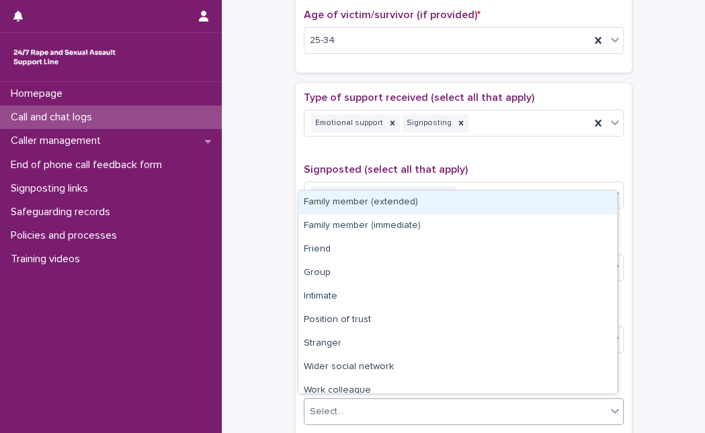
click at [487, 411] on div "Select..." at bounding box center [456, 412] width 302 height 22
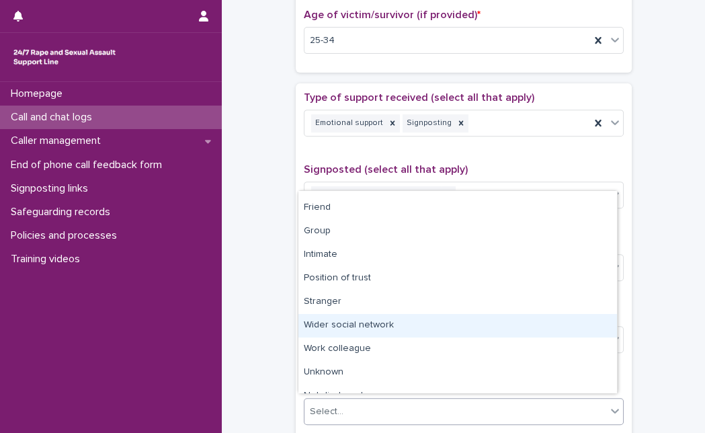
scroll to position [57, 0]
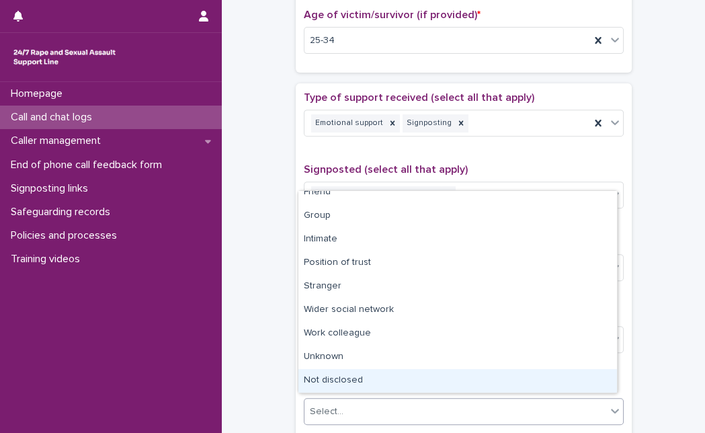
click at [563, 373] on div "Not disclosed" at bounding box center [458, 381] width 319 height 24
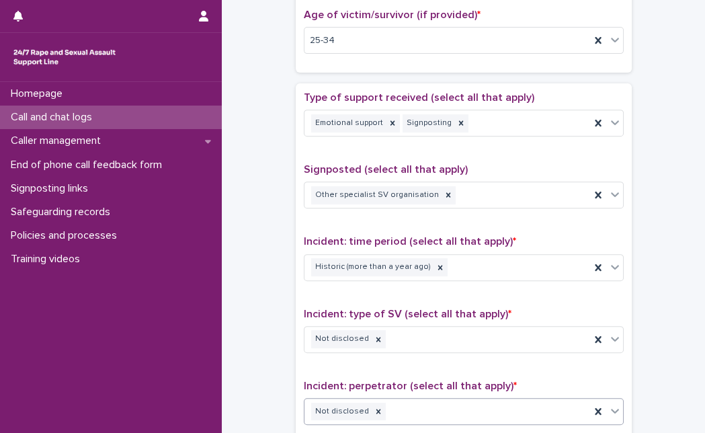
scroll to position [1048, 0]
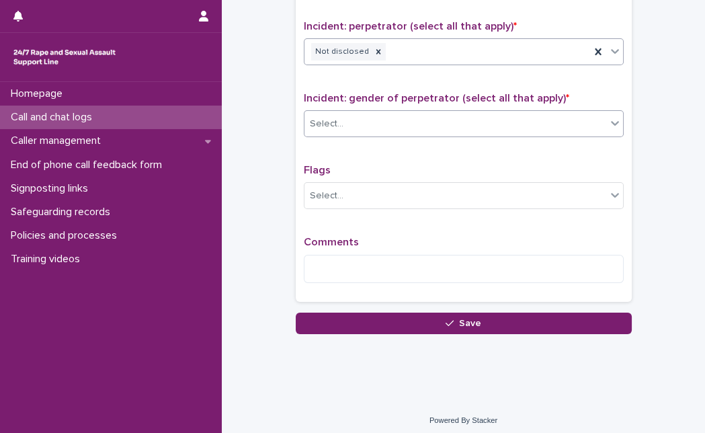
click at [459, 122] on div "Select..." at bounding box center [456, 124] width 302 height 22
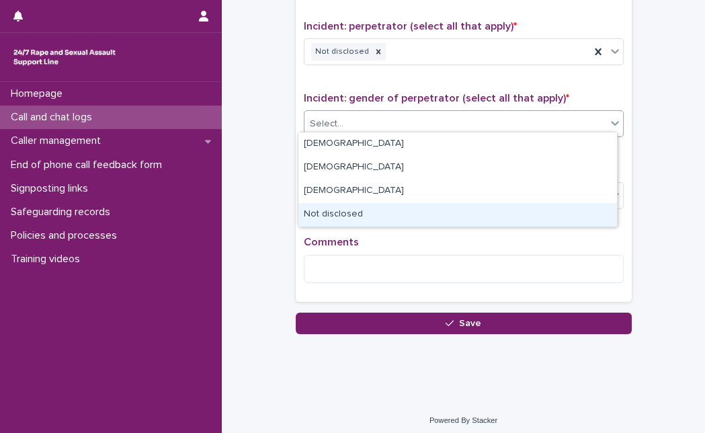
click at [372, 221] on div "Not disclosed" at bounding box center [458, 215] width 319 height 24
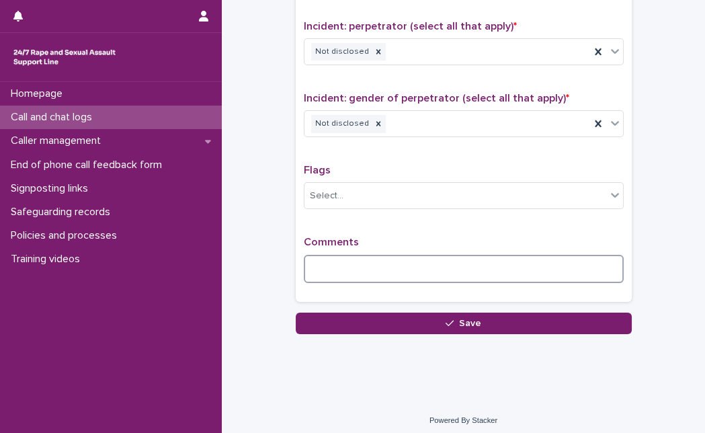
click at [352, 255] on textarea at bounding box center [464, 269] width 320 height 28
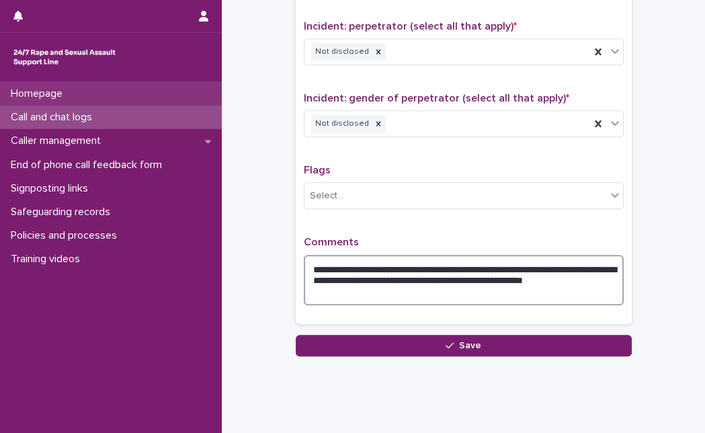
type textarea "**********"
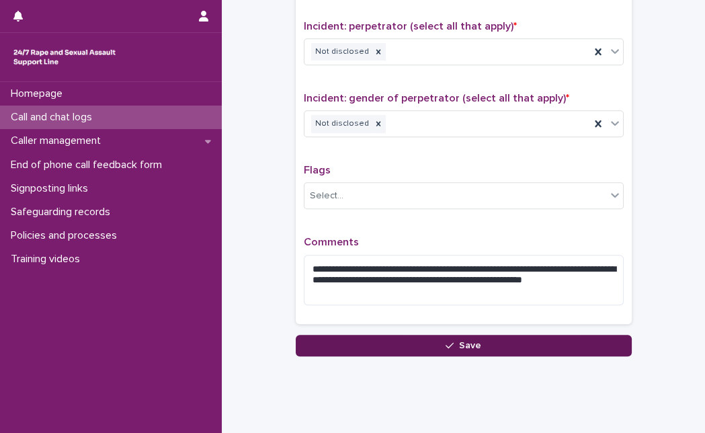
click at [508, 337] on button "Save" at bounding box center [464, 346] width 336 height 22
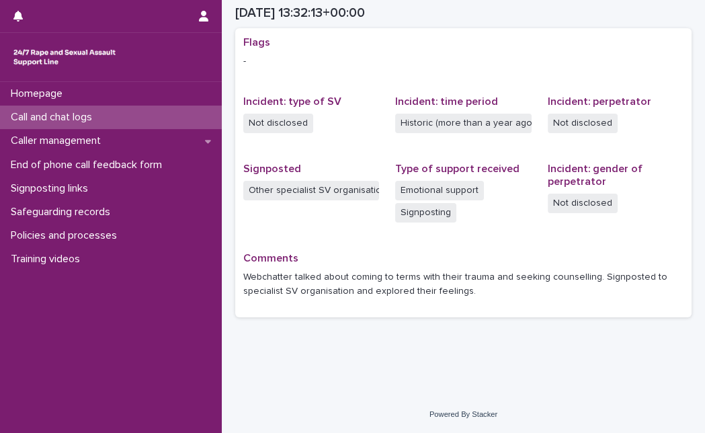
scroll to position [276, 0]
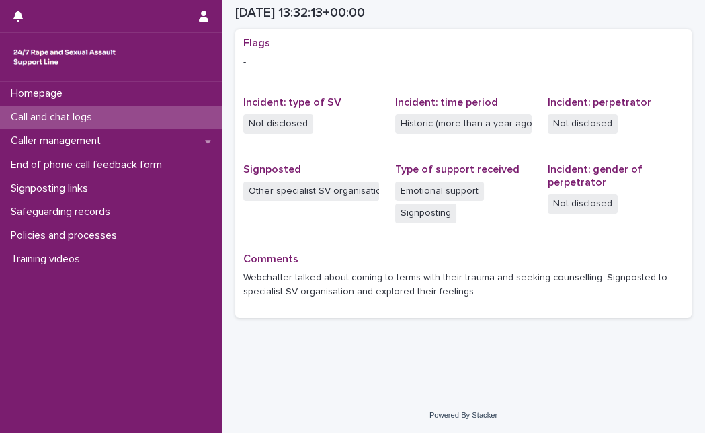
click at [57, 112] on p "Call and chat logs" at bounding box center [53, 117] width 97 height 13
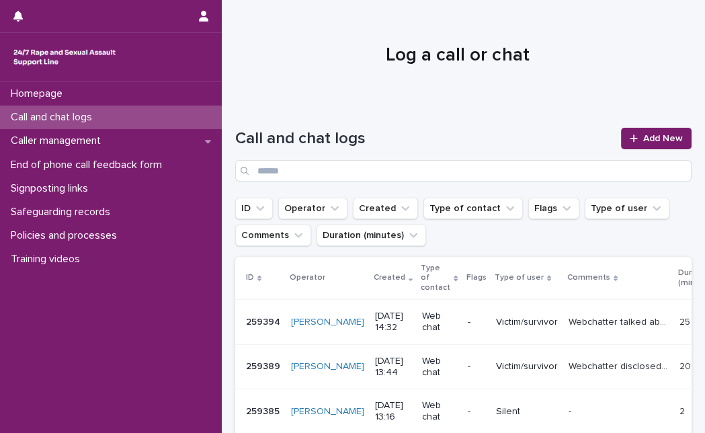
click at [315, 58] on h1 "Log a call or chat" at bounding box center [457, 55] width 445 height 23
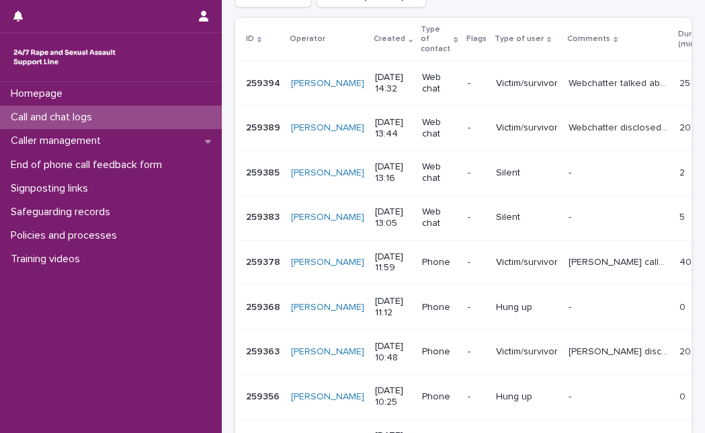
scroll to position [179, 0]
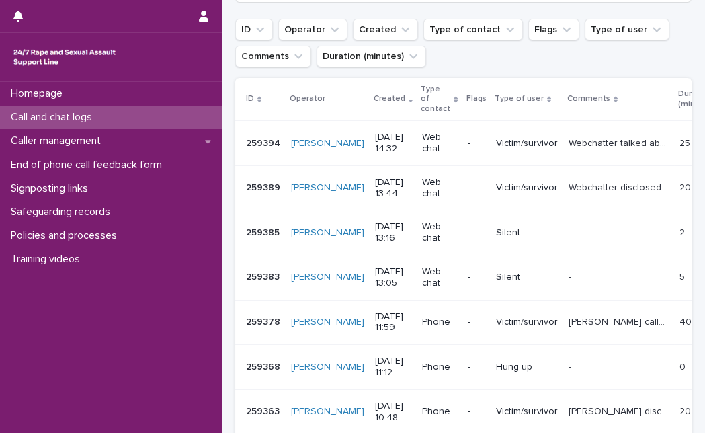
click at [103, 116] on p "Call and chat logs" at bounding box center [53, 117] width 97 height 13
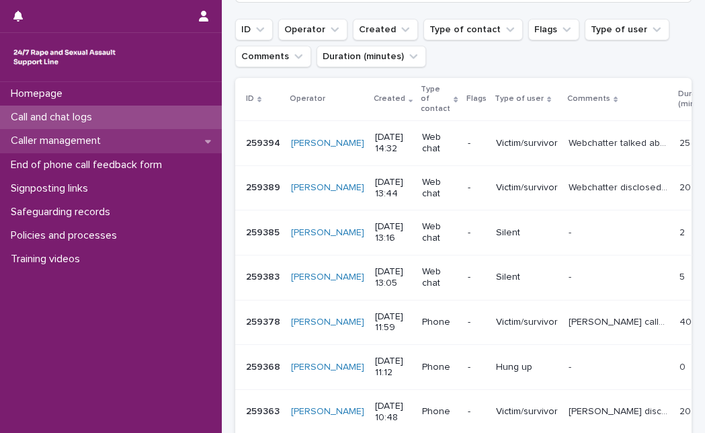
click at [149, 129] on div "Caller management" at bounding box center [111, 141] width 222 height 24
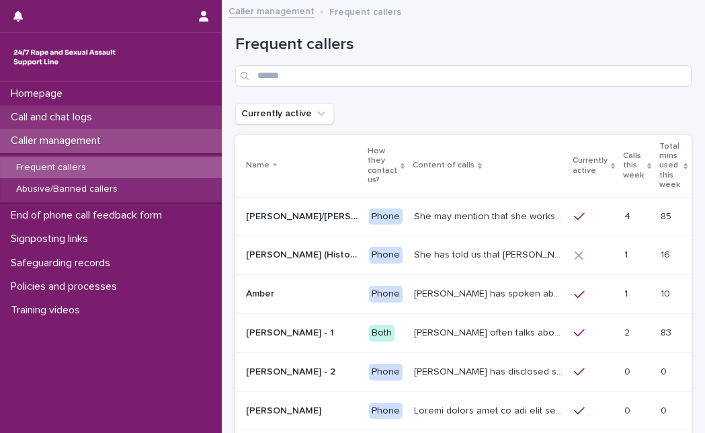
click at [141, 114] on div "Call and chat logs" at bounding box center [111, 118] width 222 height 24
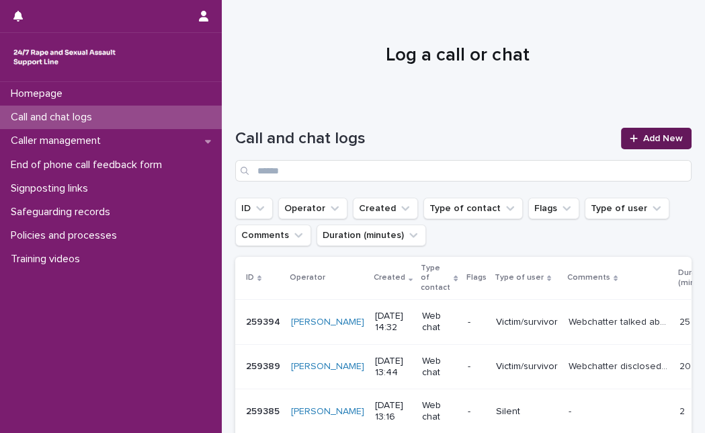
click at [643, 143] on link "Add New" at bounding box center [656, 139] width 71 height 22
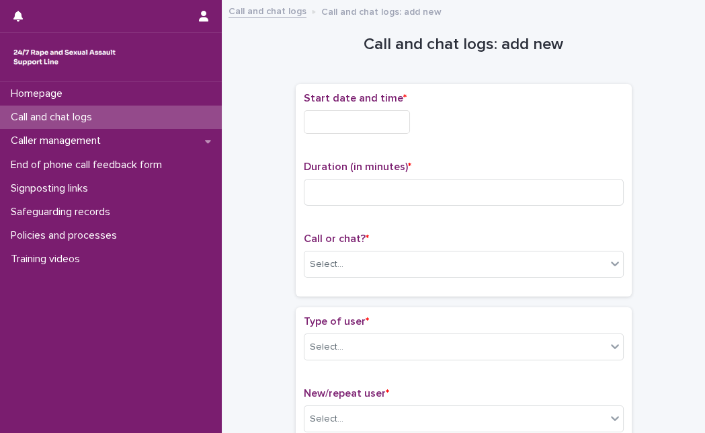
click at [375, 104] on p "Start date and time *" at bounding box center [464, 98] width 320 height 13
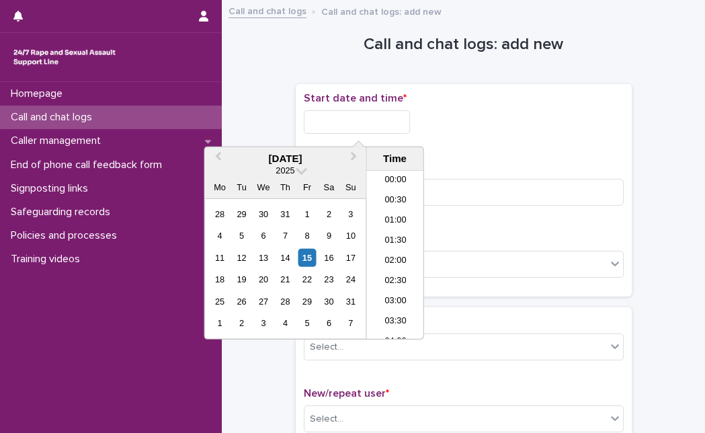
click at [355, 130] on input "text" at bounding box center [357, 122] width 106 height 24
click at [305, 256] on div "15" at bounding box center [307, 258] width 18 height 18
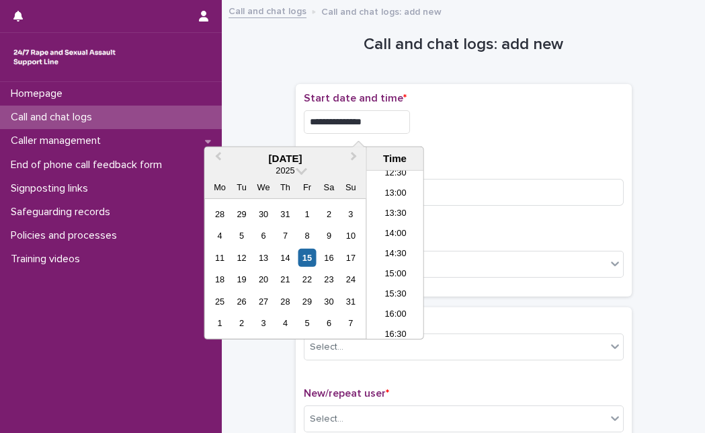
click at [383, 113] on input "**********" at bounding box center [357, 122] width 106 height 24
type input "**********"
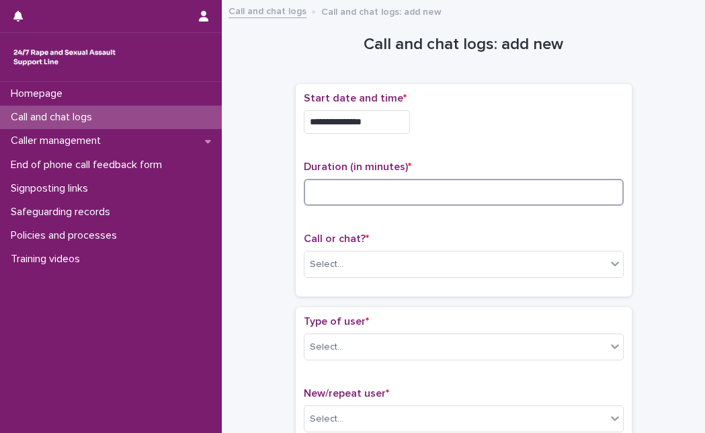
click at [487, 199] on input at bounding box center [464, 192] width 320 height 27
type input "*"
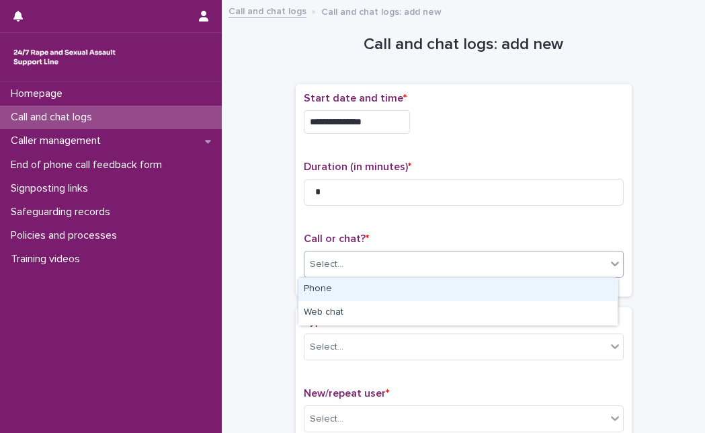
click at [459, 270] on div "Select..." at bounding box center [456, 264] width 302 height 22
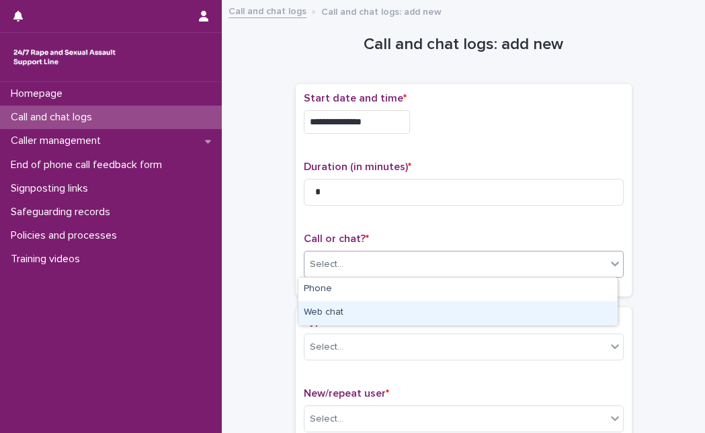
click at [430, 307] on div "Web chat" at bounding box center [458, 313] width 319 height 24
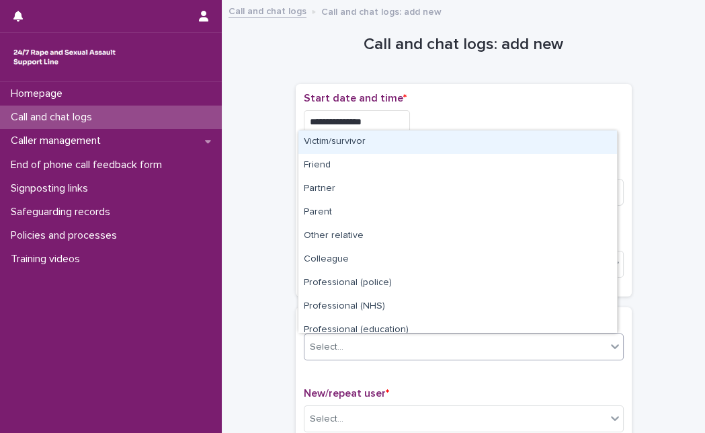
click at [403, 348] on div "Select..." at bounding box center [456, 347] width 302 height 22
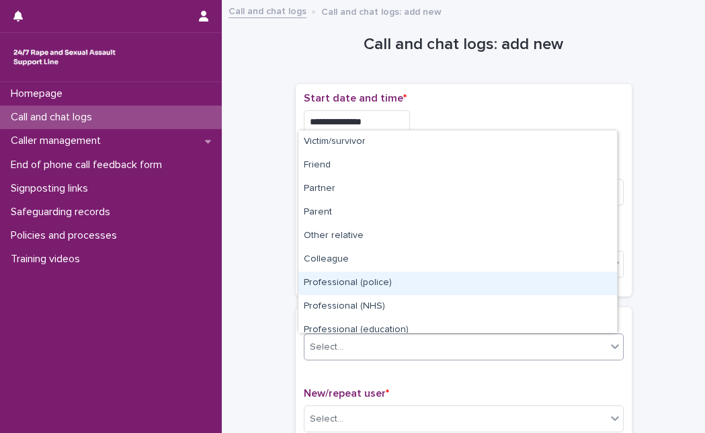
click at [617, 304] on div "Victim/survivor Friend Partner Parent Other relative Colleague Professional (po…" at bounding box center [458, 231] width 320 height 203
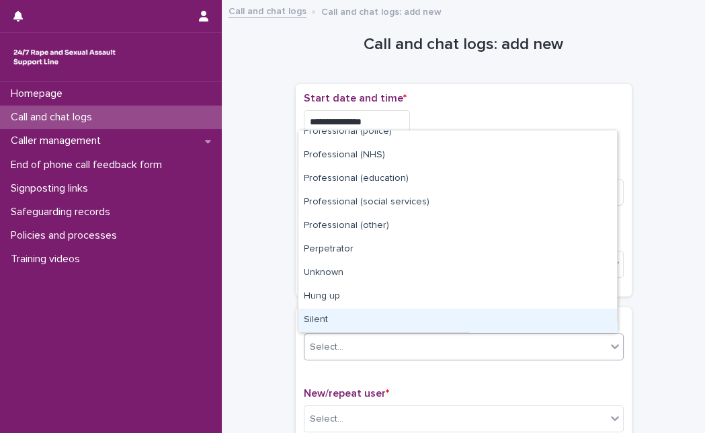
click at [534, 312] on div "Silent" at bounding box center [458, 321] width 319 height 24
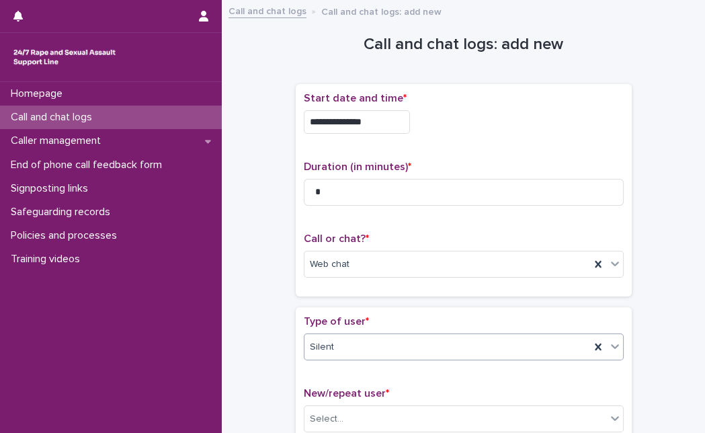
scroll to position [238, 0]
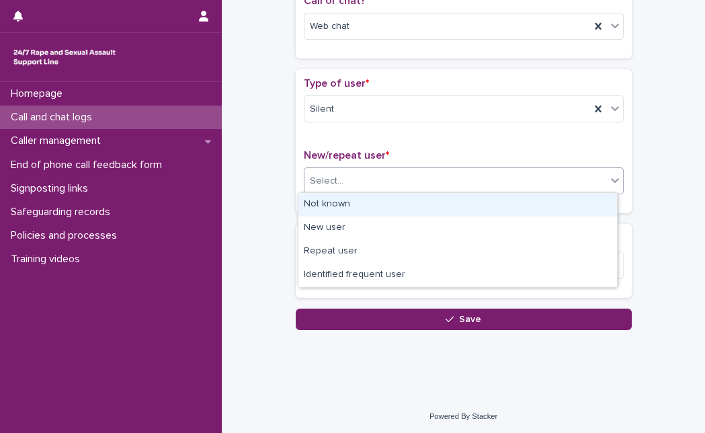
click at [476, 173] on div "Select..." at bounding box center [456, 181] width 302 height 22
click at [428, 206] on div "Not known" at bounding box center [458, 205] width 319 height 24
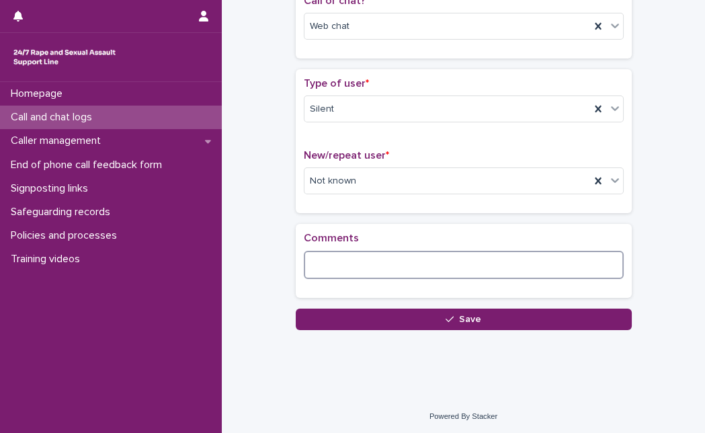
click at [374, 262] on textarea at bounding box center [464, 265] width 320 height 28
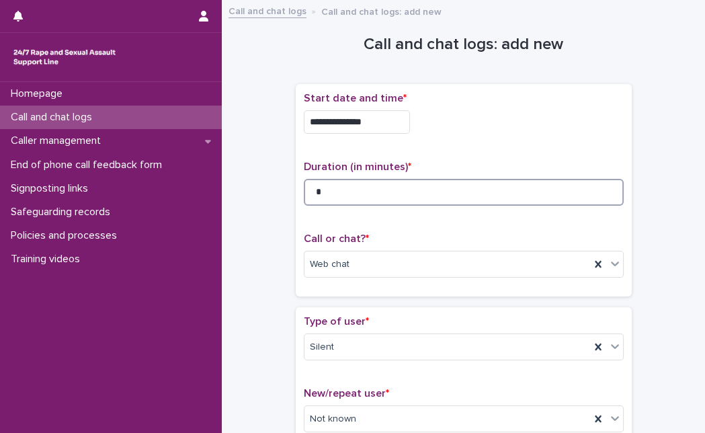
click at [434, 202] on input "*" at bounding box center [464, 192] width 320 height 27
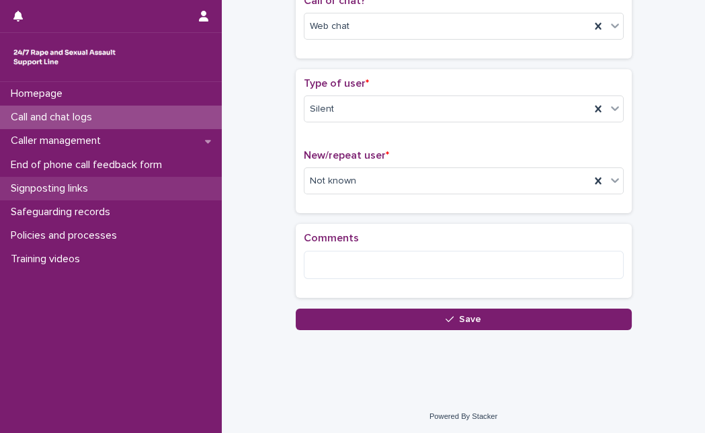
type input "*"
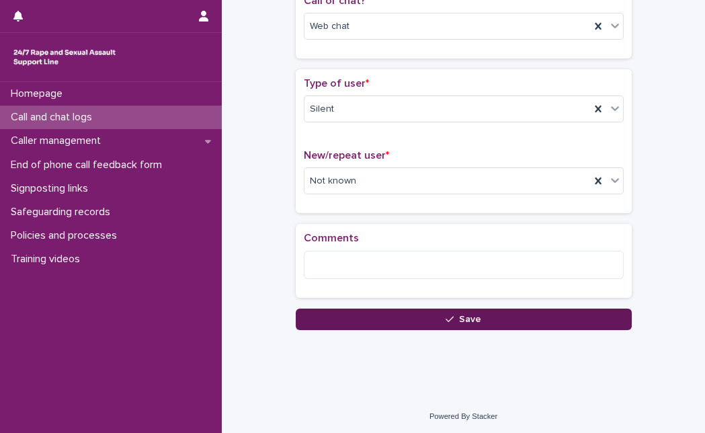
click at [342, 311] on button "Save" at bounding box center [464, 320] width 336 height 22
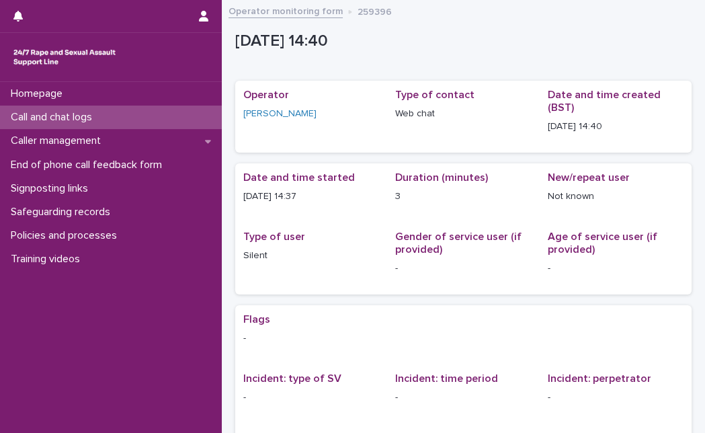
drag, startPoint x: 352, startPoint y: 430, endPoint x: 427, endPoint y: 56, distance: 381.3
click at [427, 56] on div "[DATE] 14:40" at bounding box center [463, 44] width 457 height 40
click at [109, 124] on div "Call and chat logs" at bounding box center [111, 118] width 222 height 24
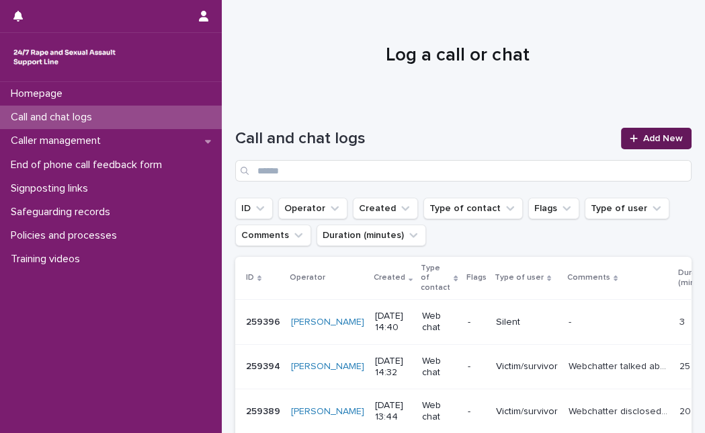
click at [643, 141] on span "Add New" at bounding box center [663, 138] width 40 height 9
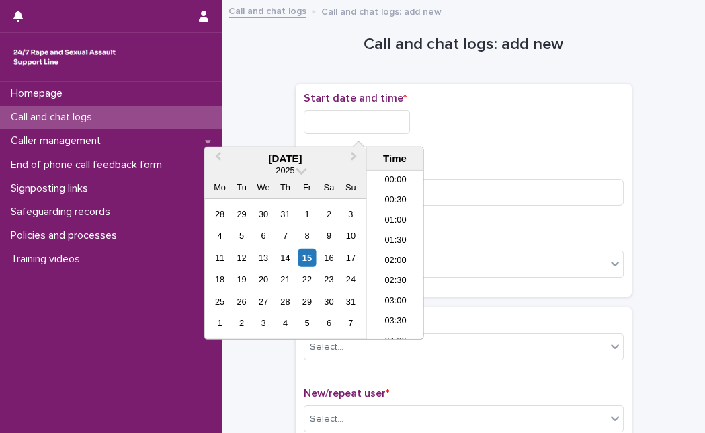
scroll to position [530, 0]
drag, startPoint x: 333, startPoint y: 127, endPoint x: 305, endPoint y: 252, distance: 128.1
click at [305, 252] on body "Homepage Call and chat logs Caller management End of phone call feedback form S…" at bounding box center [352, 216] width 705 height 433
click at [305, 252] on div "15" at bounding box center [307, 258] width 18 height 18
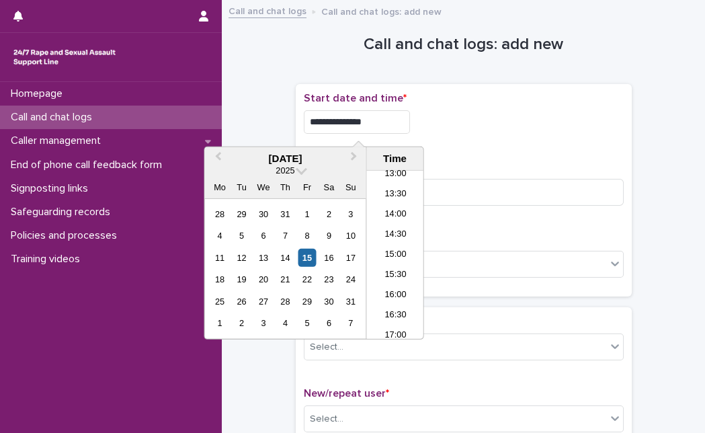
click at [379, 131] on input "**********" at bounding box center [357, 122] width 106 height 24
type input "**********"
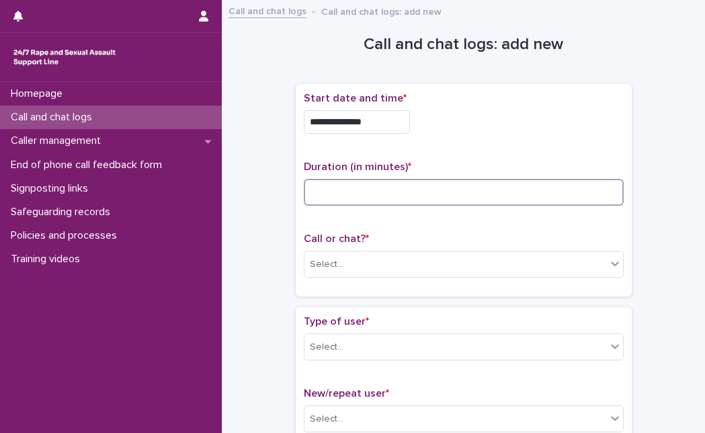
click at [459, 185] on input at bounding box center [464, 192] width 320 height 27
type input "*"
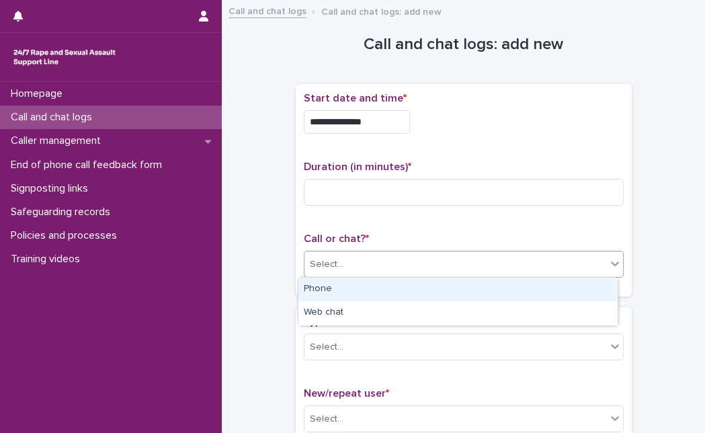
click at [426, 255] on div "Select..." at bounding box center [456, 264] width 302 height 22
click at [403, 288] on div "Phone" at bounding box center [458, 290] width 319 height 24
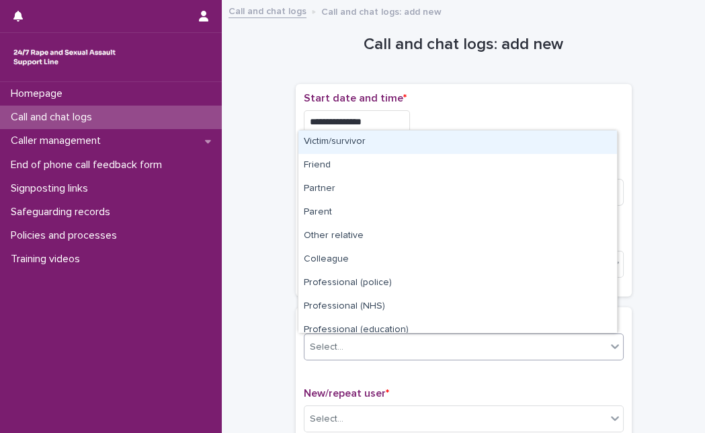
click at [378, 338] on div "Select..." at bounding box center [456, 347] width 302 height 22
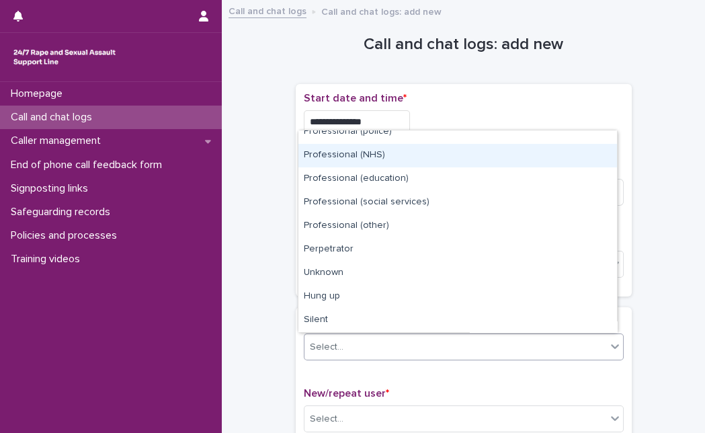
scroll to position [151, 0]
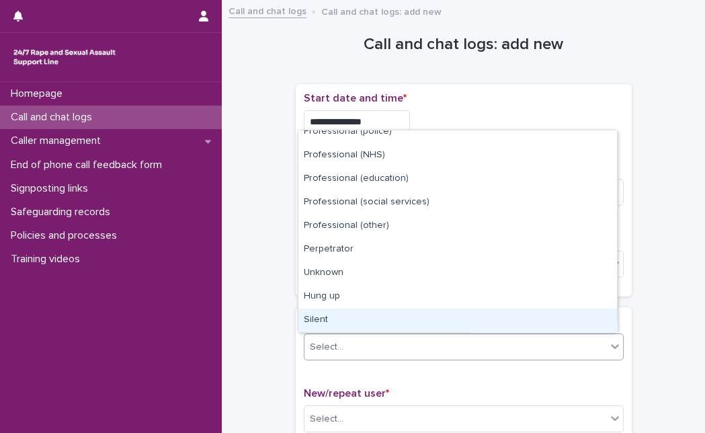
click at [551, 317] on div "Silent" at bounding box center [458, 321] width 319 height 24
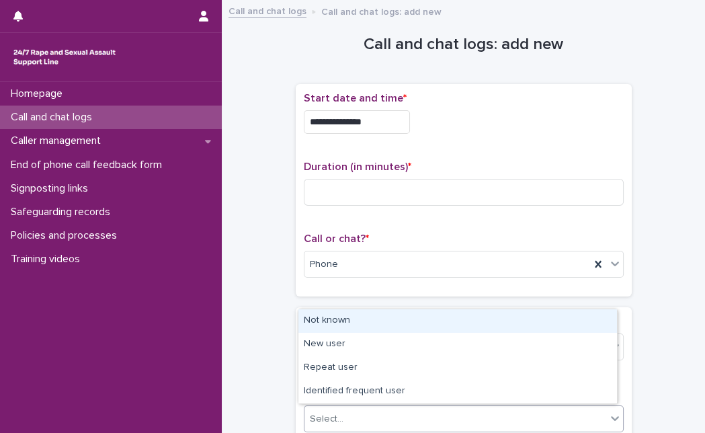
click at [487, 414] on div "Select..." at bounding box center [456, 419] width 302 height 22
click at [484, 320] on div "Not known" at bounding box center [458, 321] width 319 height 24
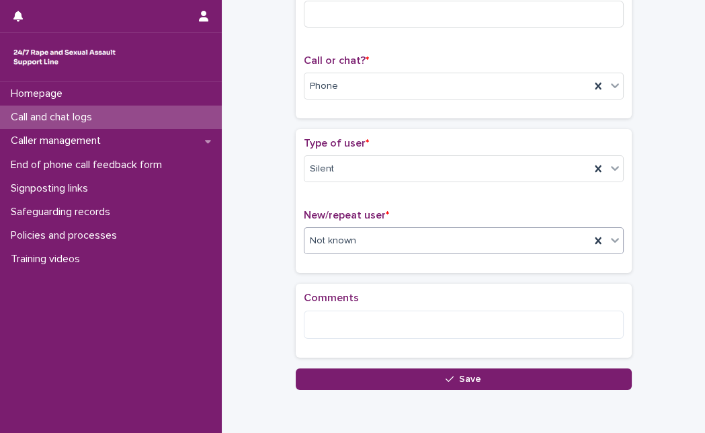
scroll to position [149, 0]
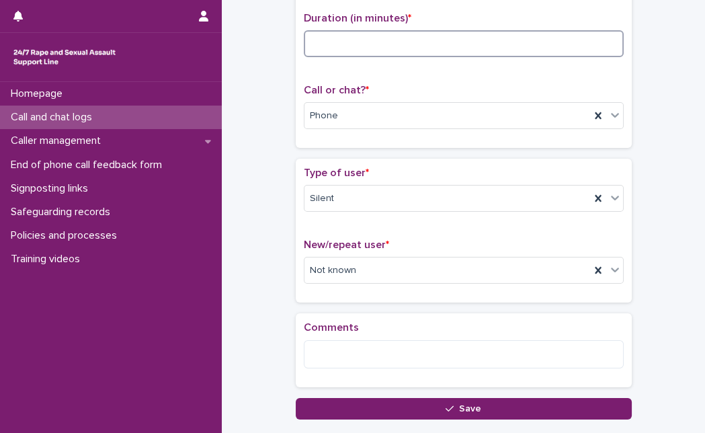
click at [477, 41] on input at bounding box center [464, 43] width 320 height 27
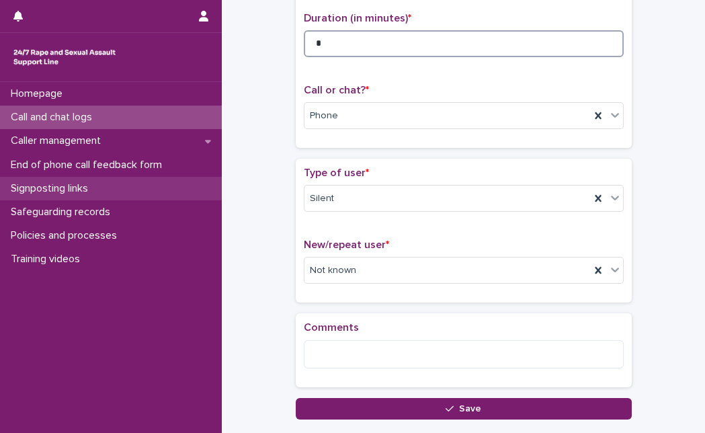
type input "*"
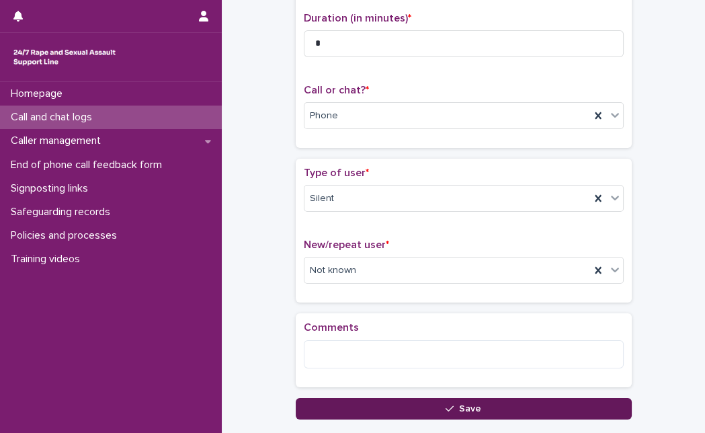
click at [358, 413] on button "Save" at bounding box center [464, 409] width 336 height 22
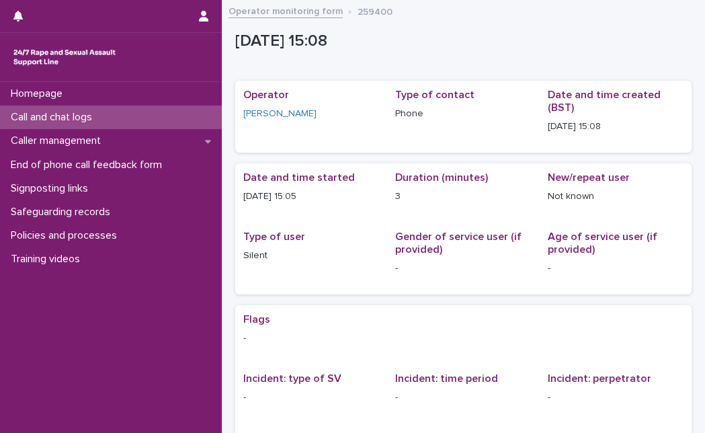
click at [144, 118] on div "Call and chat logs" at bounding box center [111, 118] width 222 height 24
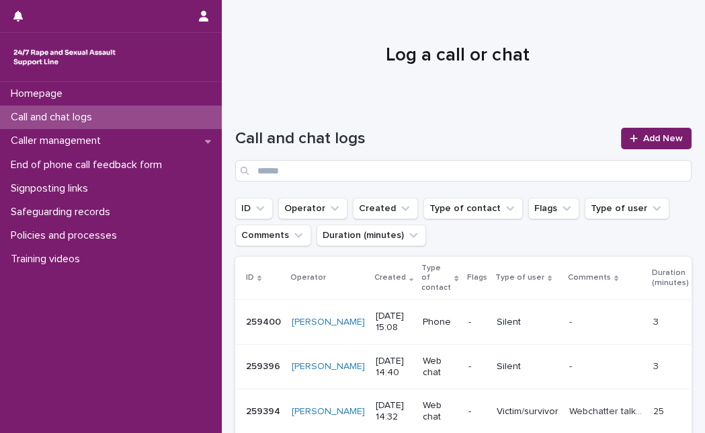
click at [631, 133] on link "Add New" at bounding box center [656, 139] width 71 height 22
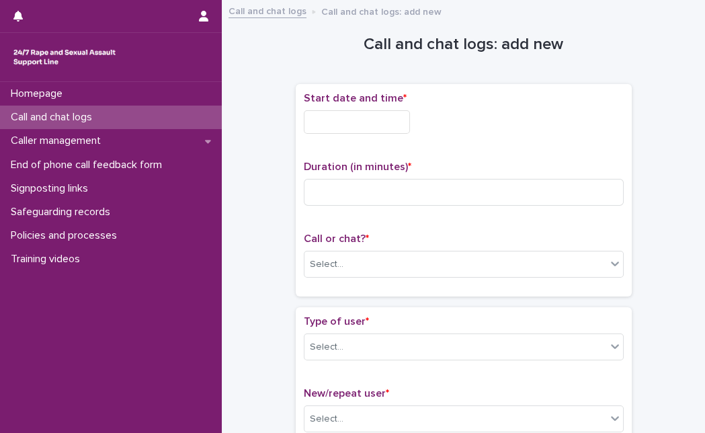
drag, startPoint x: 377, startPoint y: 108, endPoint x: 364, endPoint y: 128, distance: 23.9
click at [364, 128] on div "Start date and time *" at bounding box center [464, 118] width 320 height 52
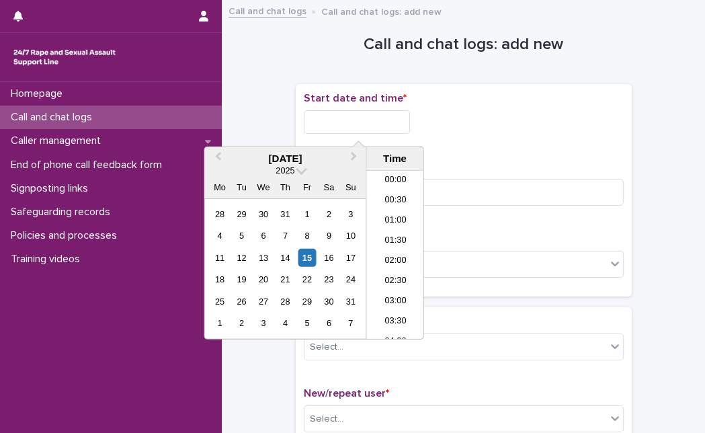
scroll to position [551, 0]
click at [364, 128] on input "text" at bounding box center [357, 122] width 106 height 24
click at [311, 256] on div "15" at bounding box center [307, 258] width 18 height 18
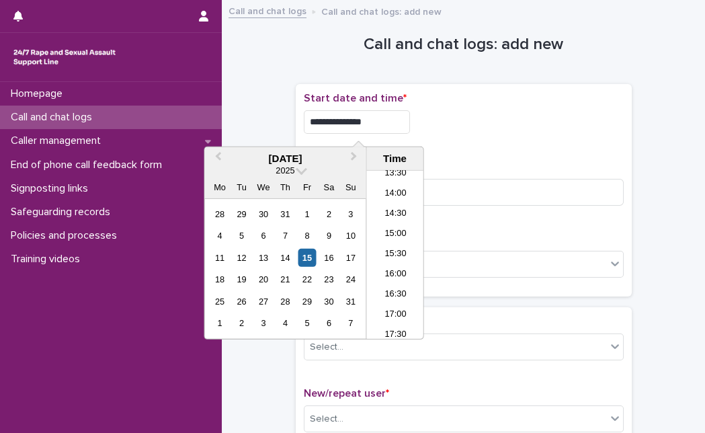
click at [399, 116] on input "**********" at bounding box center [357, 122] width 106 height 24
type input "**********"
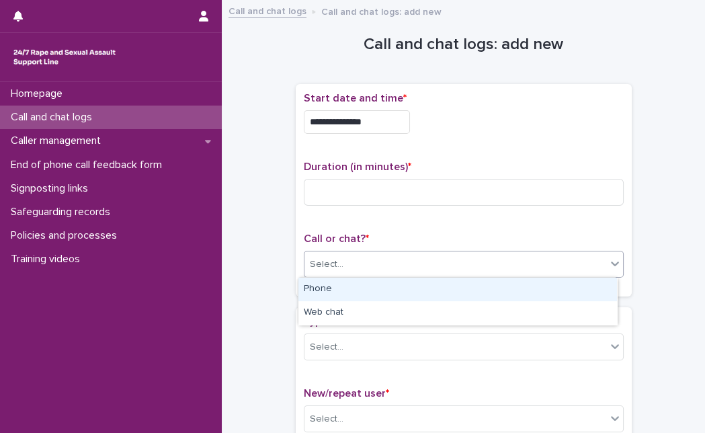
click at [496, 270] on div "Select..." at bounding box center [456, 264] width 302 height 22
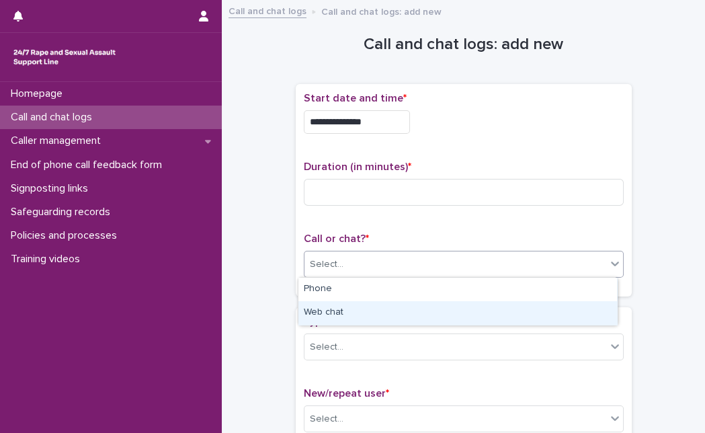
click at [451, 313] on div "Web chat" at bounding box center [458, 313] width 319 height 24
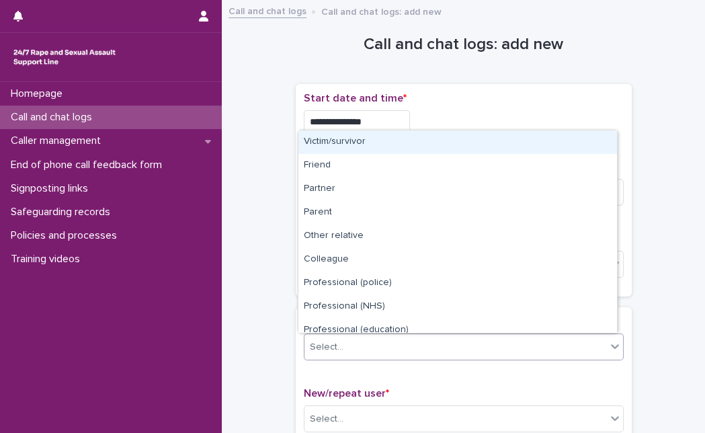
click at [358, 351] on div "Select..." at bounding box center [456, 347] width 302 height 22
click at [402, 141] on div "Victim/survivor" at bounding box center [458, 142] width 319 height 24
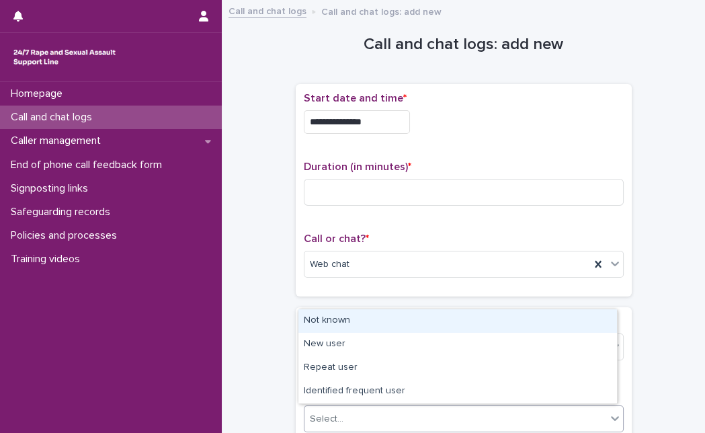
click at [344, 417] on div "Select..." at bounding box center [456, 419] width 302 height 22
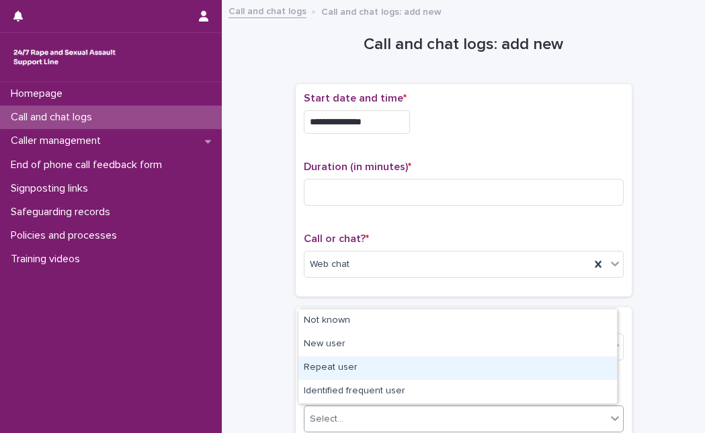
drag, startPoint x: 352, startPoint y: 331, endPoint x: 347, endPoint y: 366, distance: 34.6
click at [347, 366] on div "Repeat user" at bounding box center [458, 368] width 319 height 24
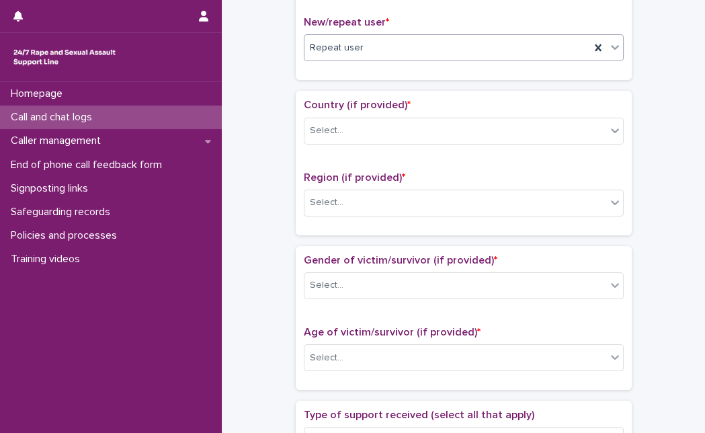
scroll to position [406, 0]
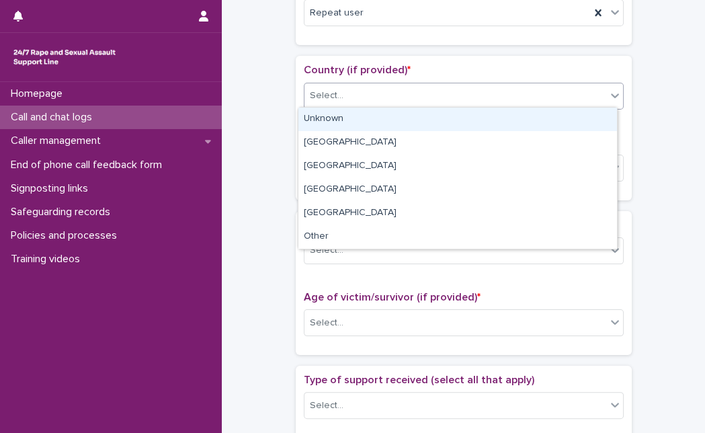
click at [595, 85] on div "Select..." at bounding box center [456, 96] width 302 height 22
click at [571, 118] on div "Unknown" at bounding box center [458, 120] width 319 height 24
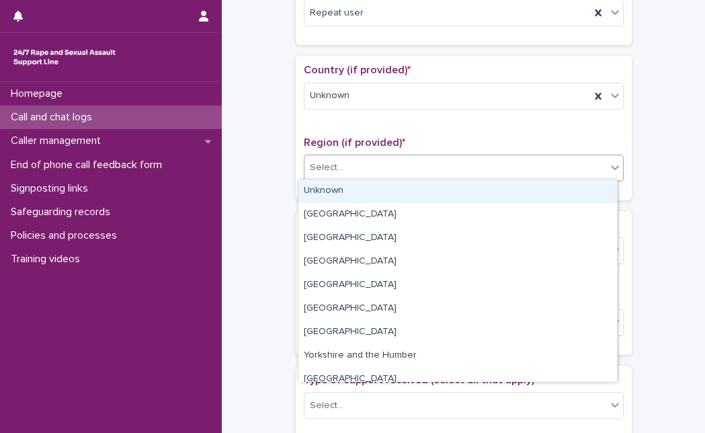
drag, startPoint x: 525, startPoint y: 165, endPoint x: 498, endPoint y: 197, distance: 42.0
click at [498, 197] on body "**********" at bounding box center [352, 216] width 705 height 433
click at [498, 197] on div "Unknown" at bounding box center [458, 192] width 319 height 24
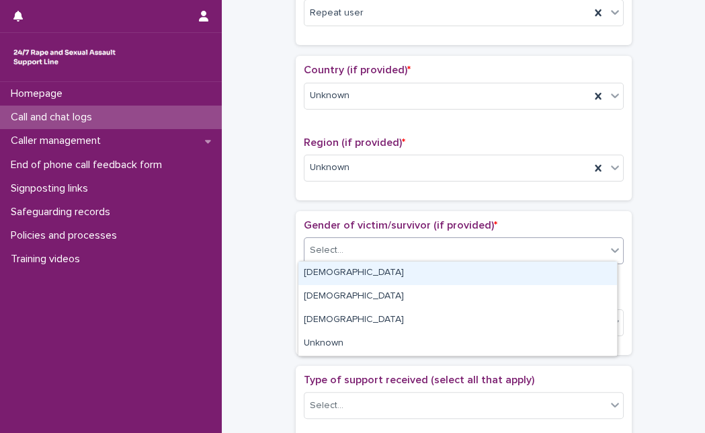
click at [489, 251] on div "Select..." at bounding box center [456, 250] width 302 height 22
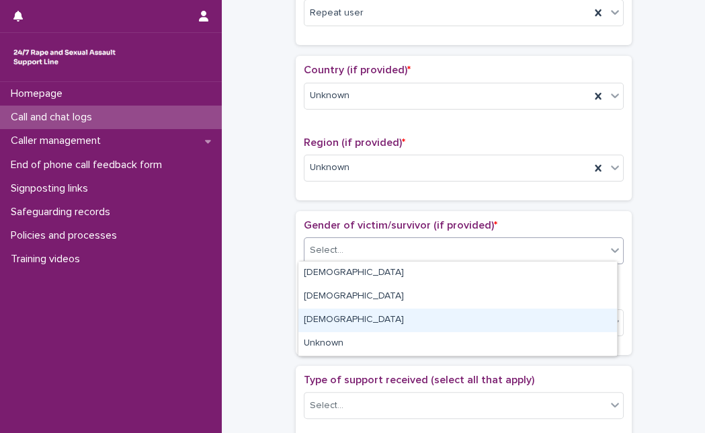
drag, startPoint x: 467, startPoint y: 281, endPoint x: 457, endPoint y: 310, distance: 30.6
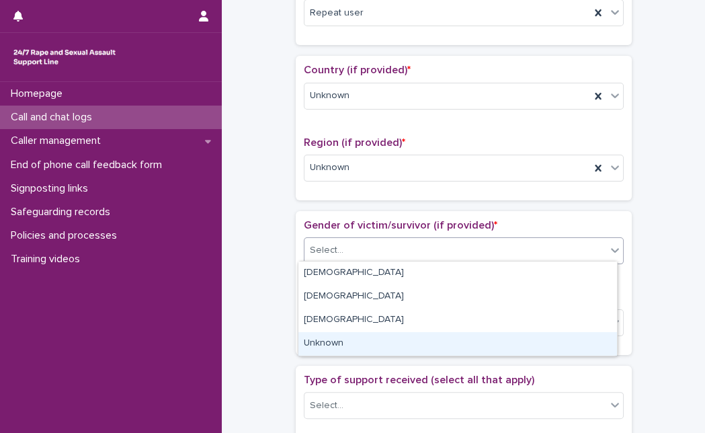
click at [449, 337] on div "Unknown" at bounding box center [458, 344] width 319 height 24
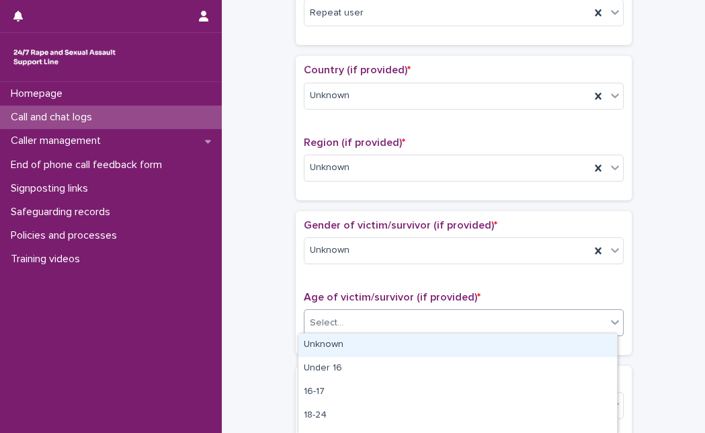
drag, startPoint x: 472, startPoint y: 317, endPoint x: 465, endPoint y: 339, distance: 22.8
click at [465, 339] on body "**********" at bounding box center [352, 216] width 705 height 433
click at [465, 339] on div "Unknown" at bounding box center [458, 345] width 319 height 24
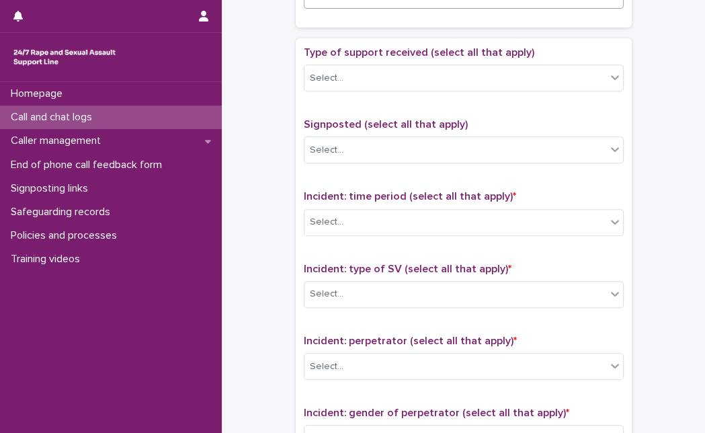
scroll to position [742, 0]
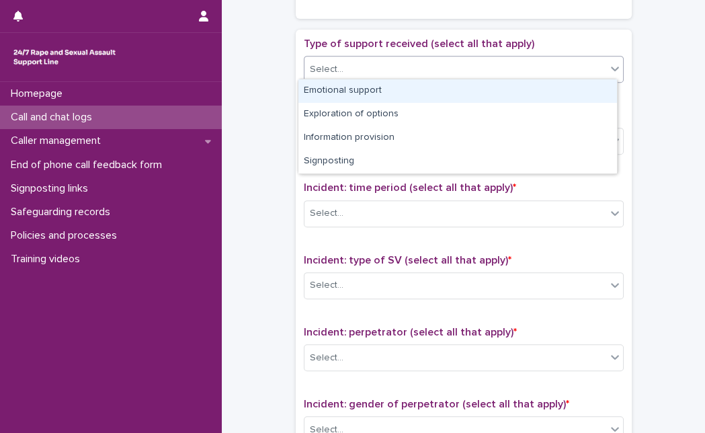
click at [584, 69] on div "Select..." at bounding box center [456, 69] width 302 height 22
click at [535, 93] on div "Emotional support" at bounding box center [458, 91] width 319 height 24
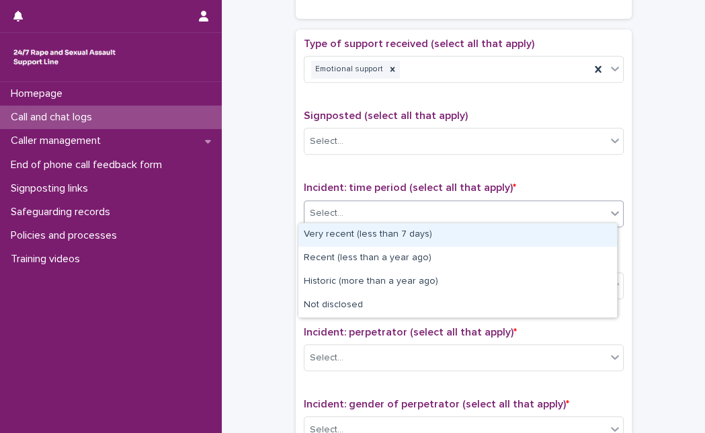
click at [388, 202] on div "Select..." at bounding box center [456, 213] width 302 height 22
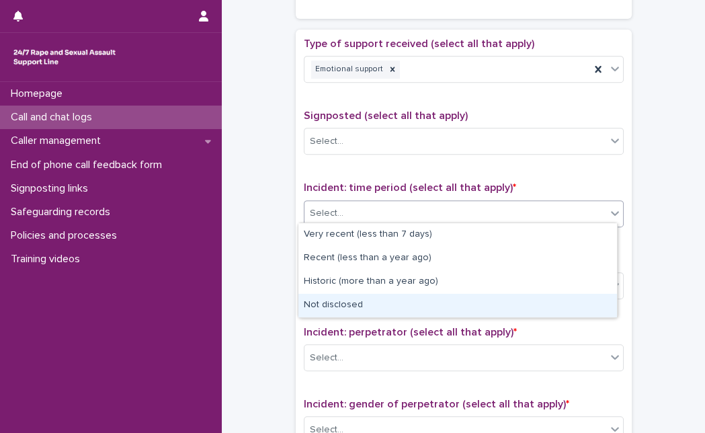
drag, startPoint x: 395, startPoint y: 267, endPoint x: 388, endPoint y: 298, distance: 31.7
click at [388, 298] on div "Not disclosed" at bounding box center [458, 306] width 319 height 24
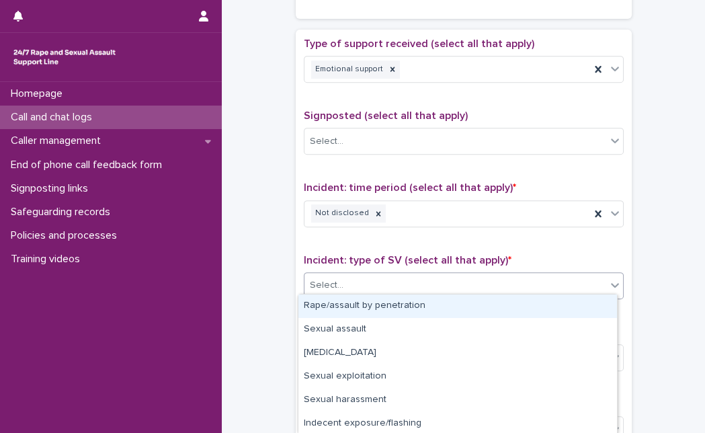
click at [391, 283] on div "Select..." at bounding box center [456, 285] width 302 height 22
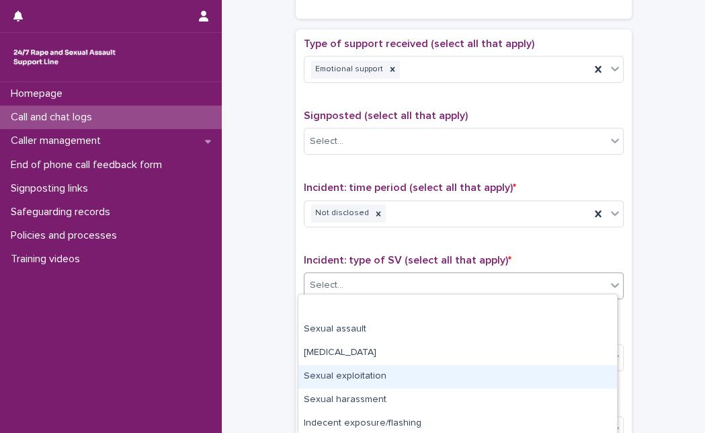
scroll to position [95, 0]
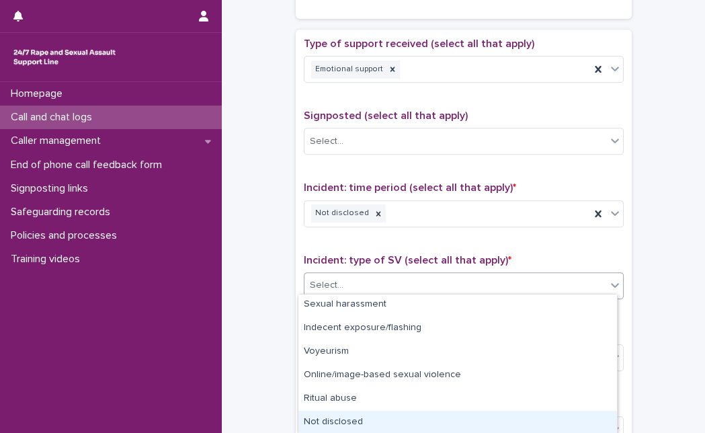
click at [514, 432] on html "**********" at bounding box center [352, 216] width 705 height 433
click at [522, 419] on div "Not disclosed" at bounding box center [458, 423] width 319 height 24
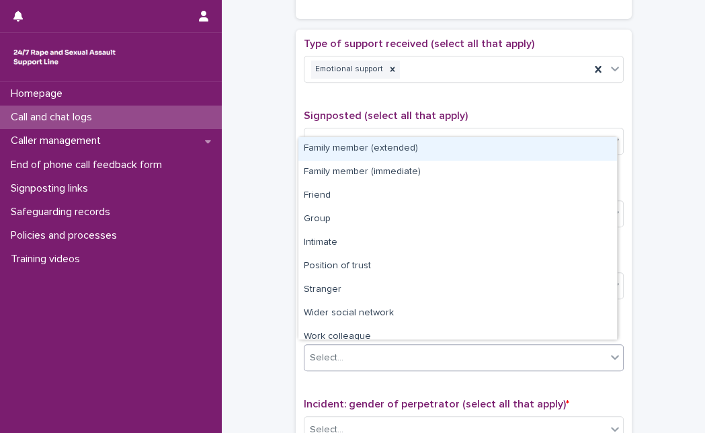
click at [520, 362] on div "Select..." at bounding box center [456, 358] width 302 height 22
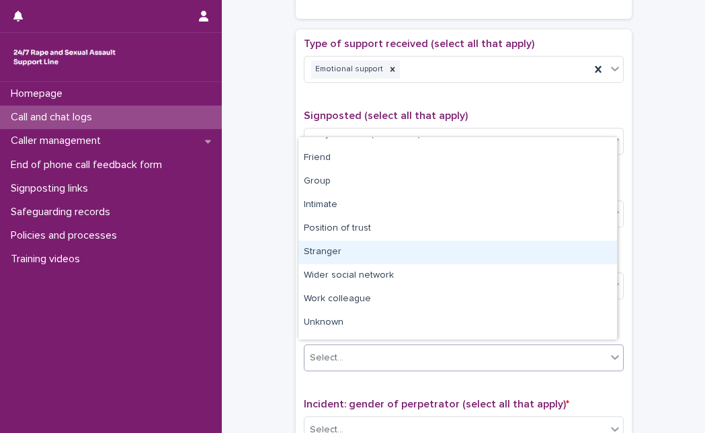
scroll to position [57, 0]
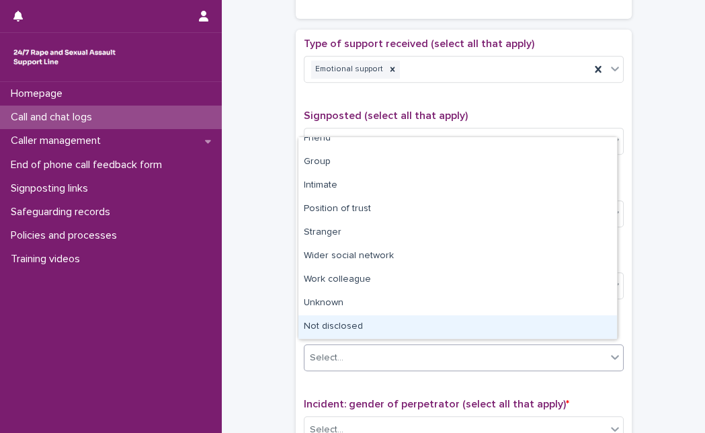
click at [581, 316] on div "Not disclosed" at bounding box center [458, 327] width 319 height 24
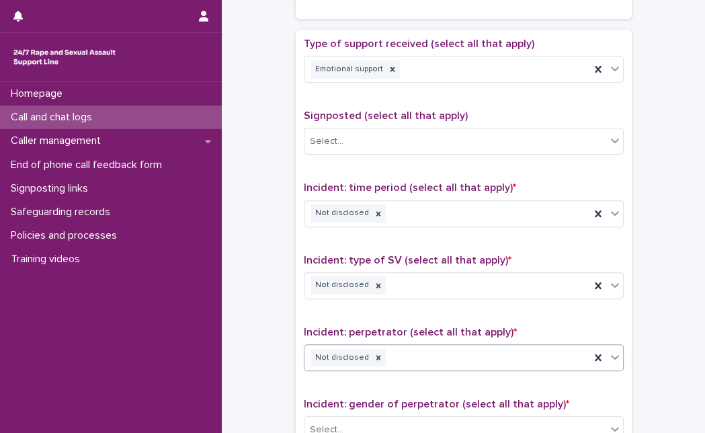
scroll to position [1048, 0]
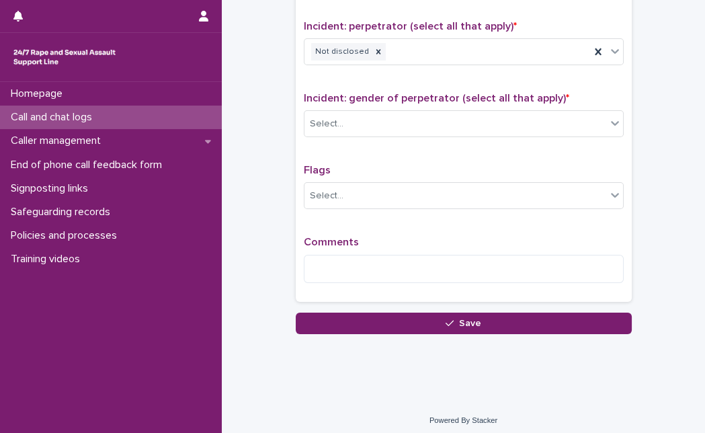
click at [474, 277] on div "Comments" at bounding box center [464, 265] width 320 height 58
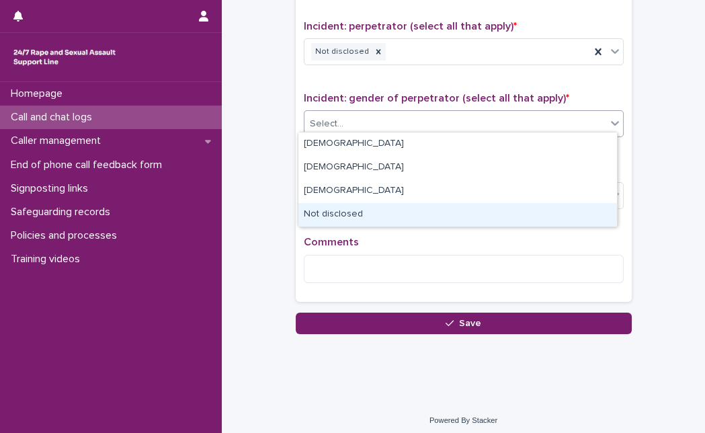
drag, startPoint x: 551, startPoint y: 121, endPoint x: 450, endPoint y: 208, distance: 132.5
click at [450, 208] on body "**********" at bounding box center [352, 216] width 705 height 433
click at [450, 208] on div "Not disclosed" at bounding box center [458, 215] width 319 height 24
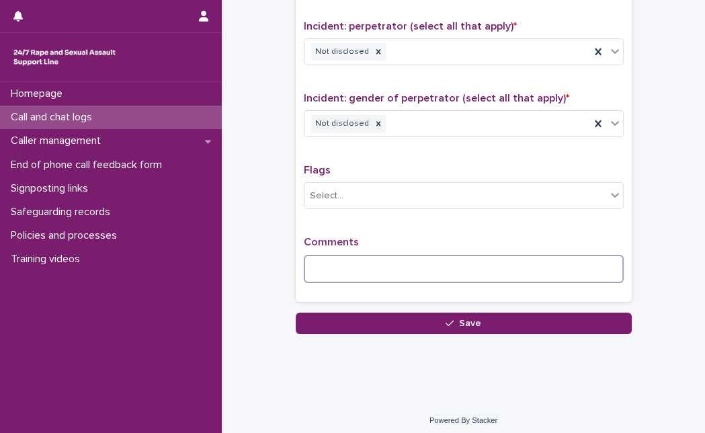
click at [418, 255] on textarea at bounding box center [464, 269] width 320 height 28
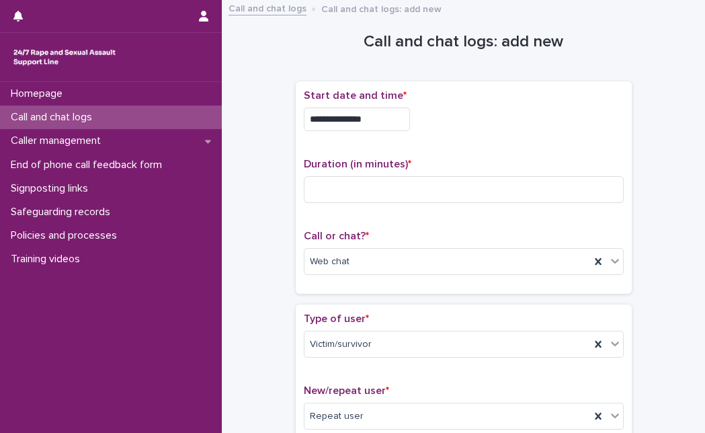
scroll to position [0, 0]
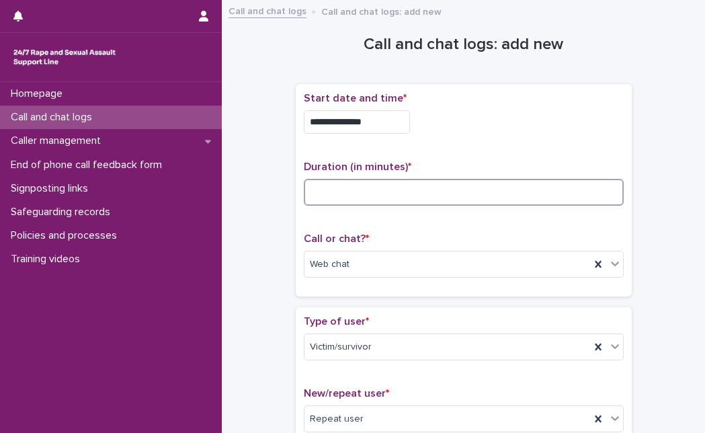
click at [528, 200] on input at bounding box center [464, 192] width 320 height 27
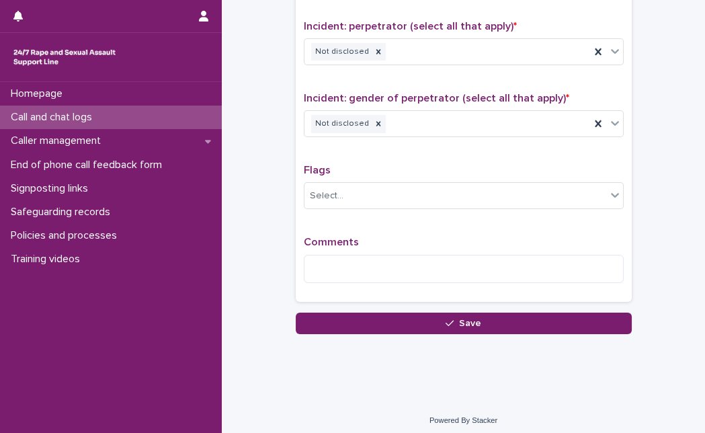
type input "**"
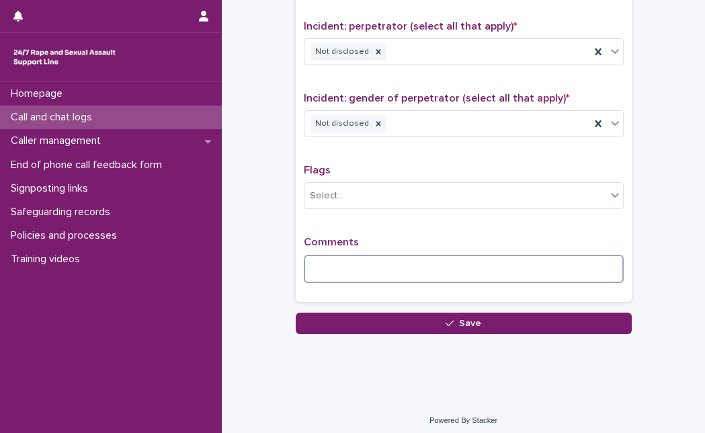
click at [318, 268] on textarea at bounding box center [464, 269] width 320 height 28
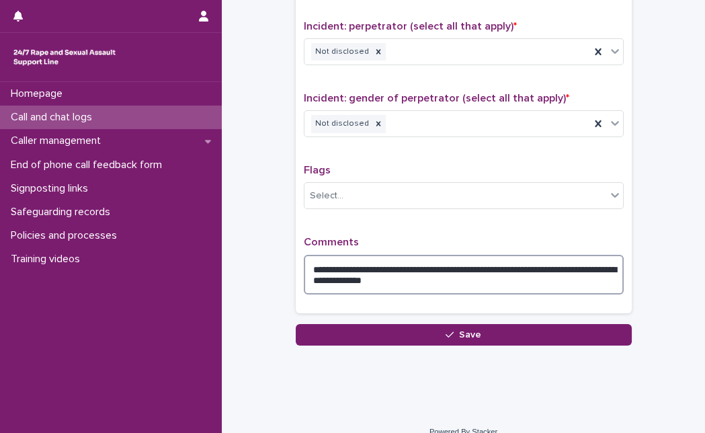
type textarea "**********"
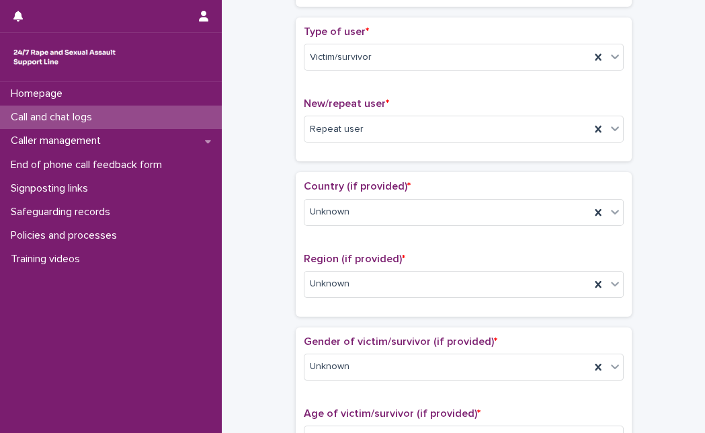
scroll to position [0, 0]
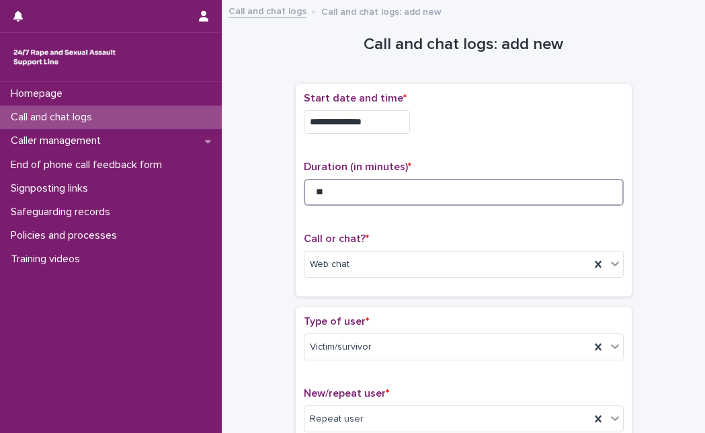
click at [405, 202] on input "**" at bounding box center [464, 192] width 320 height 27
type input "*"
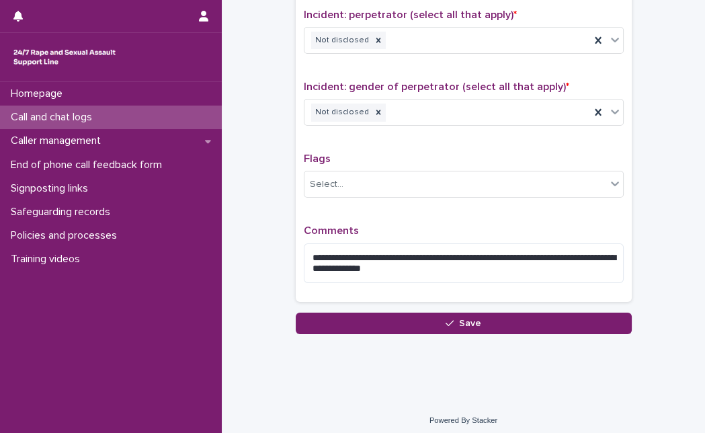
type input "**"
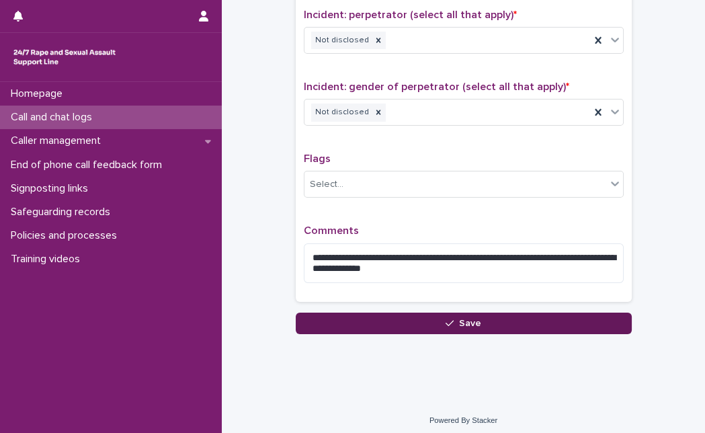
click at [350, 314] on button "Save" at bounding box center [464, 324] width 336 height 22
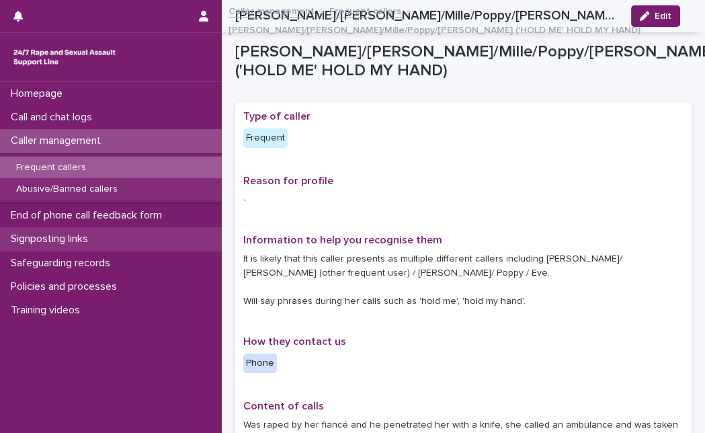
scroll to position [388, 0]
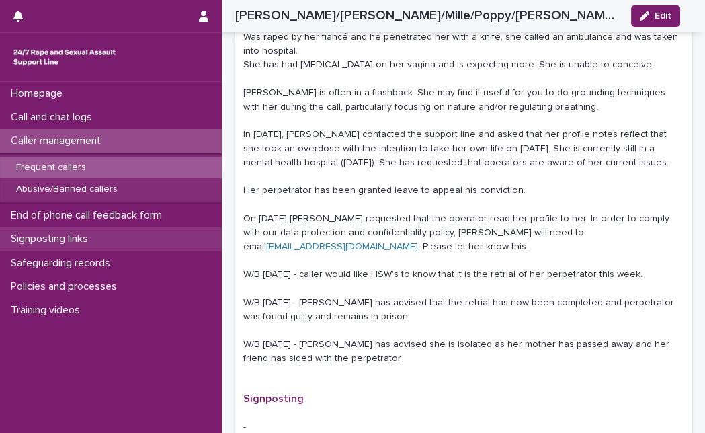
click at [95, 233] on p "Signposting links" at bounding box center [51, 239] width 93 height 13
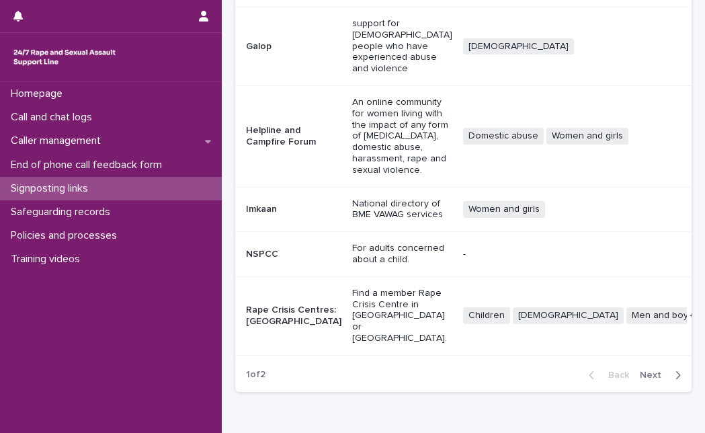
scroll to position [393, 0]
